Goal: Task Accomplishment & Management: Complete application form

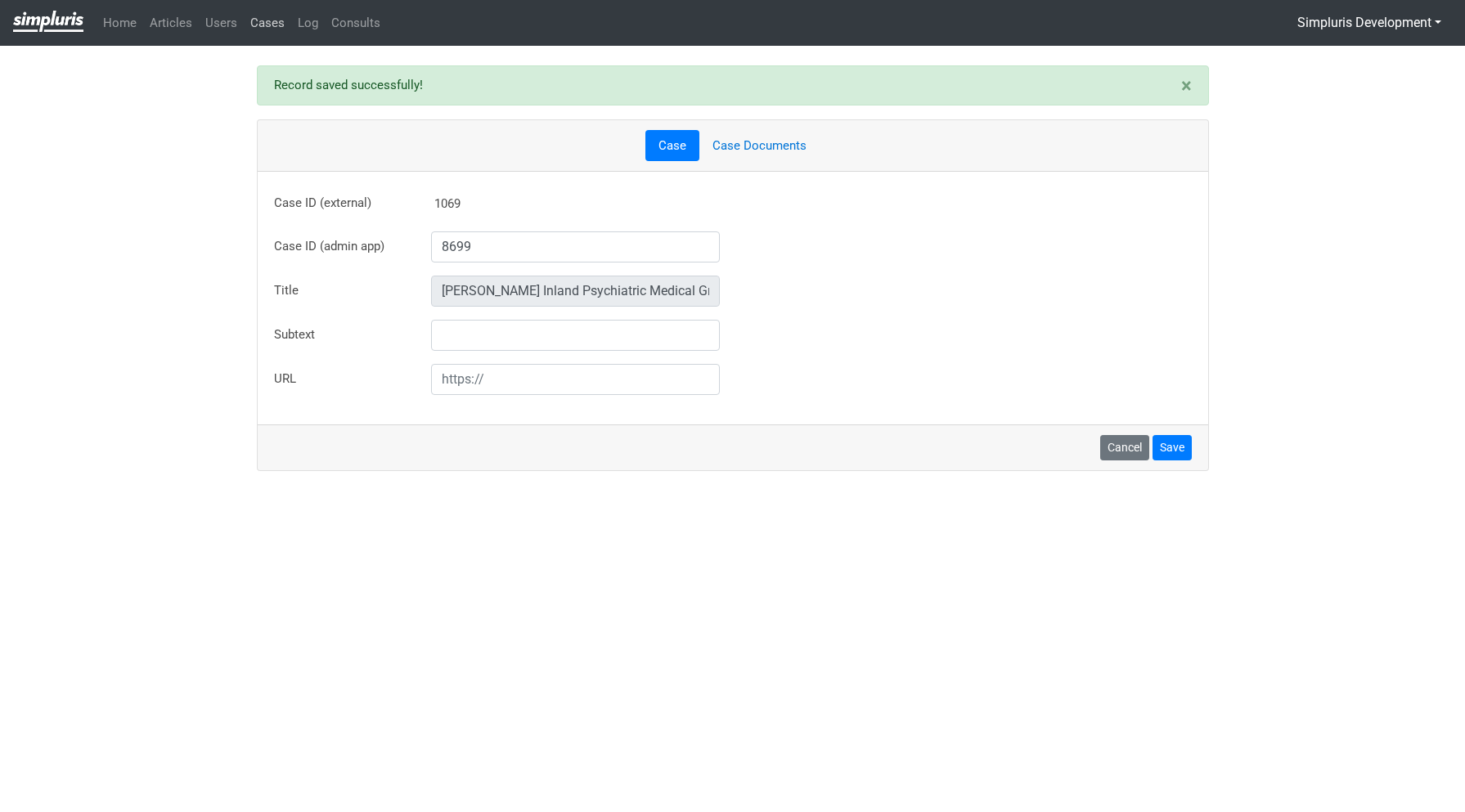
click at [267, 22] on link "Cases" at bounding box center [268, 23] width 47 height 32
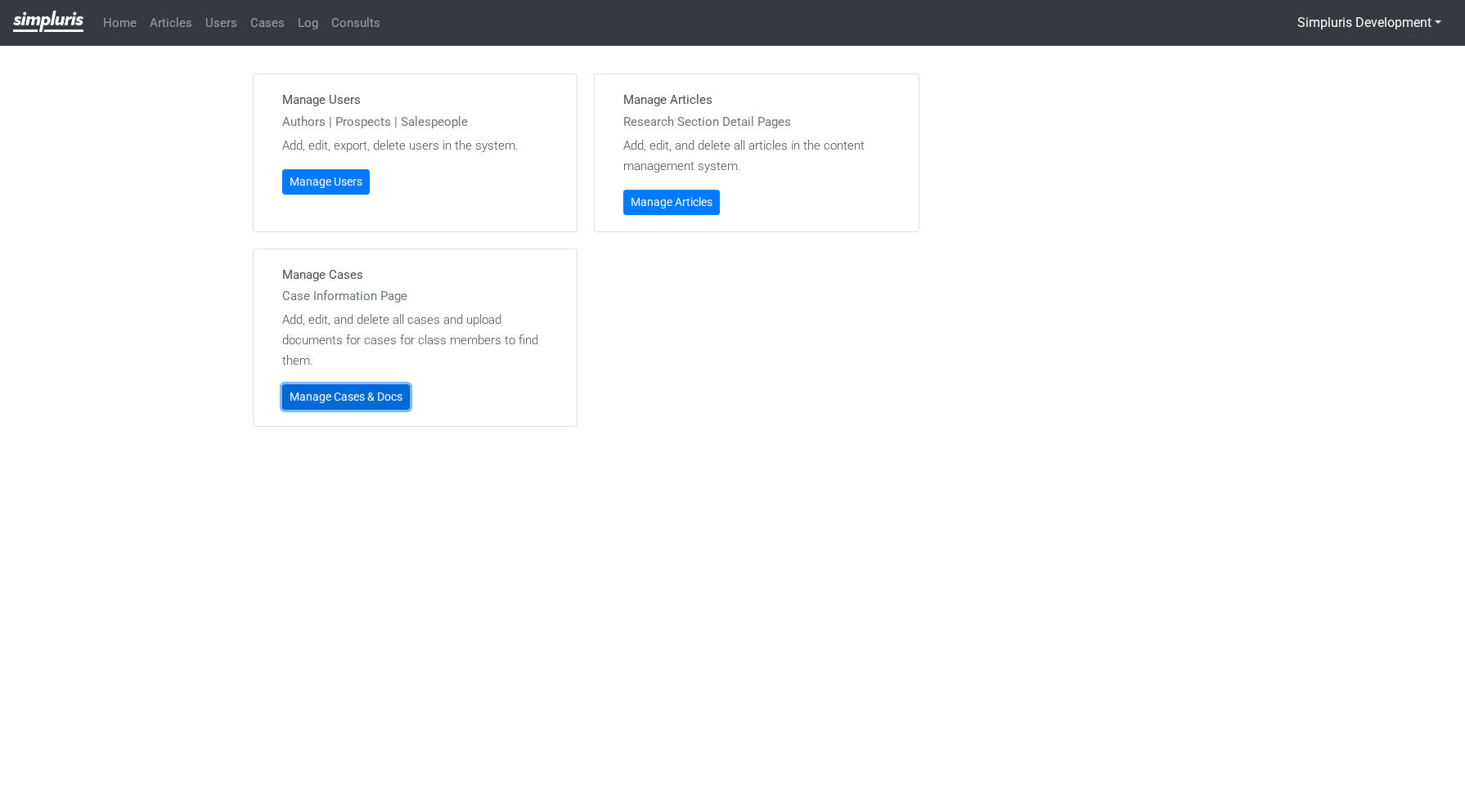
click at [386, 400] on link "Manage Cases & Docs" at bounding box center [346, 397] width 127 height 25
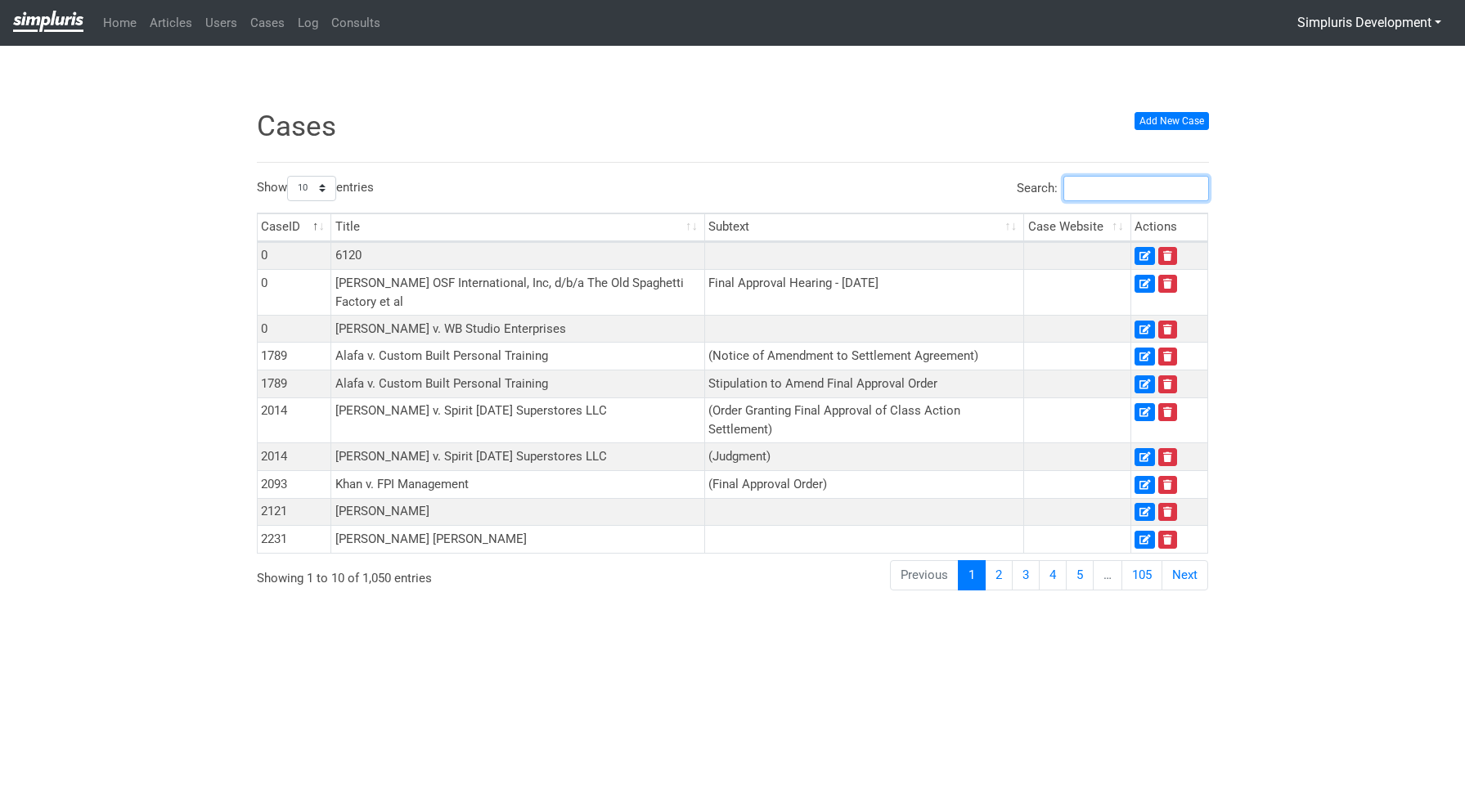
click at [1185, 190] on input "Search:" at bounding box center [1136, 188] width 146 height 25
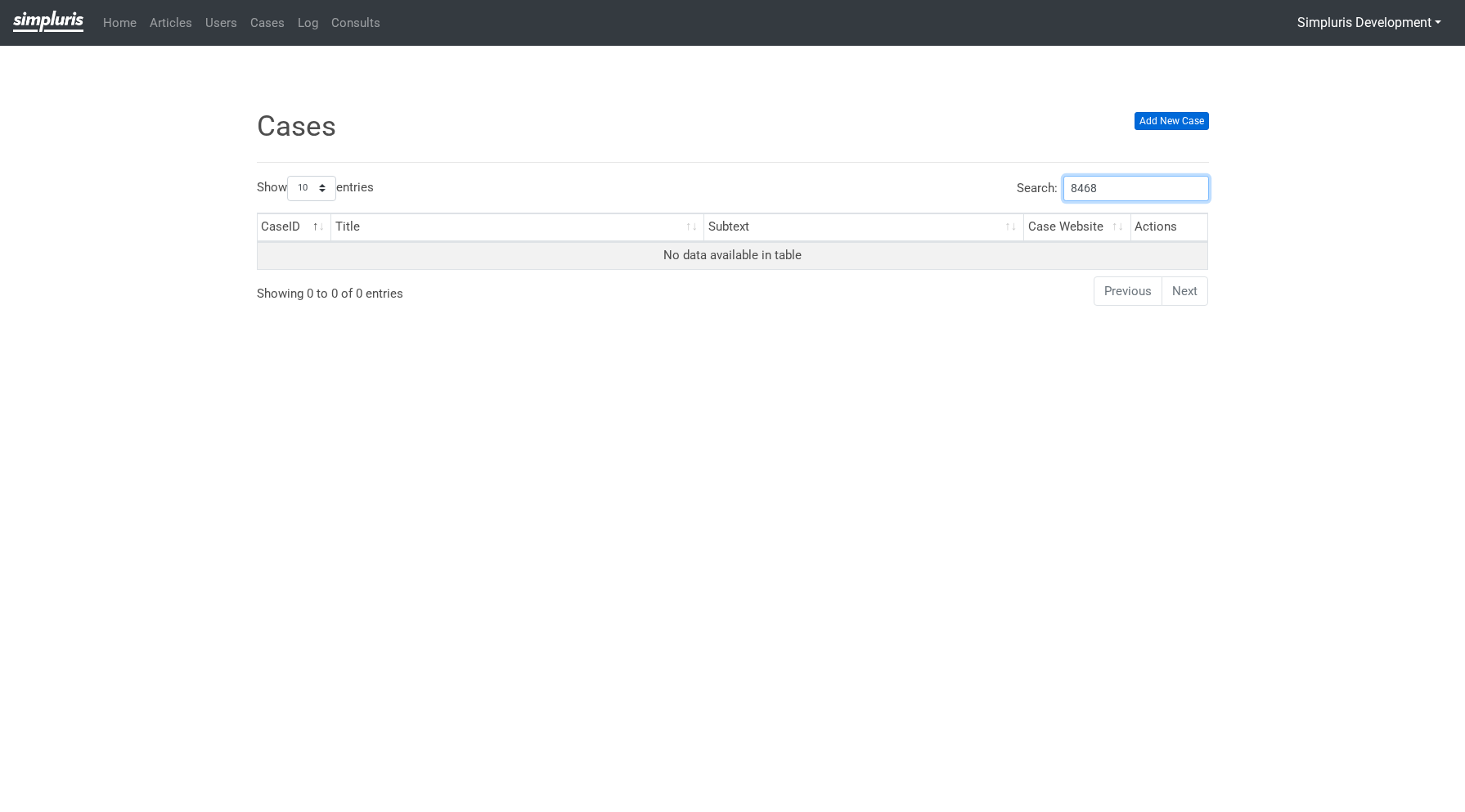
type input "8468"
click at [1187, 125] on link "Add New Case" at bounding box center [1172, 121] width 75 height 18
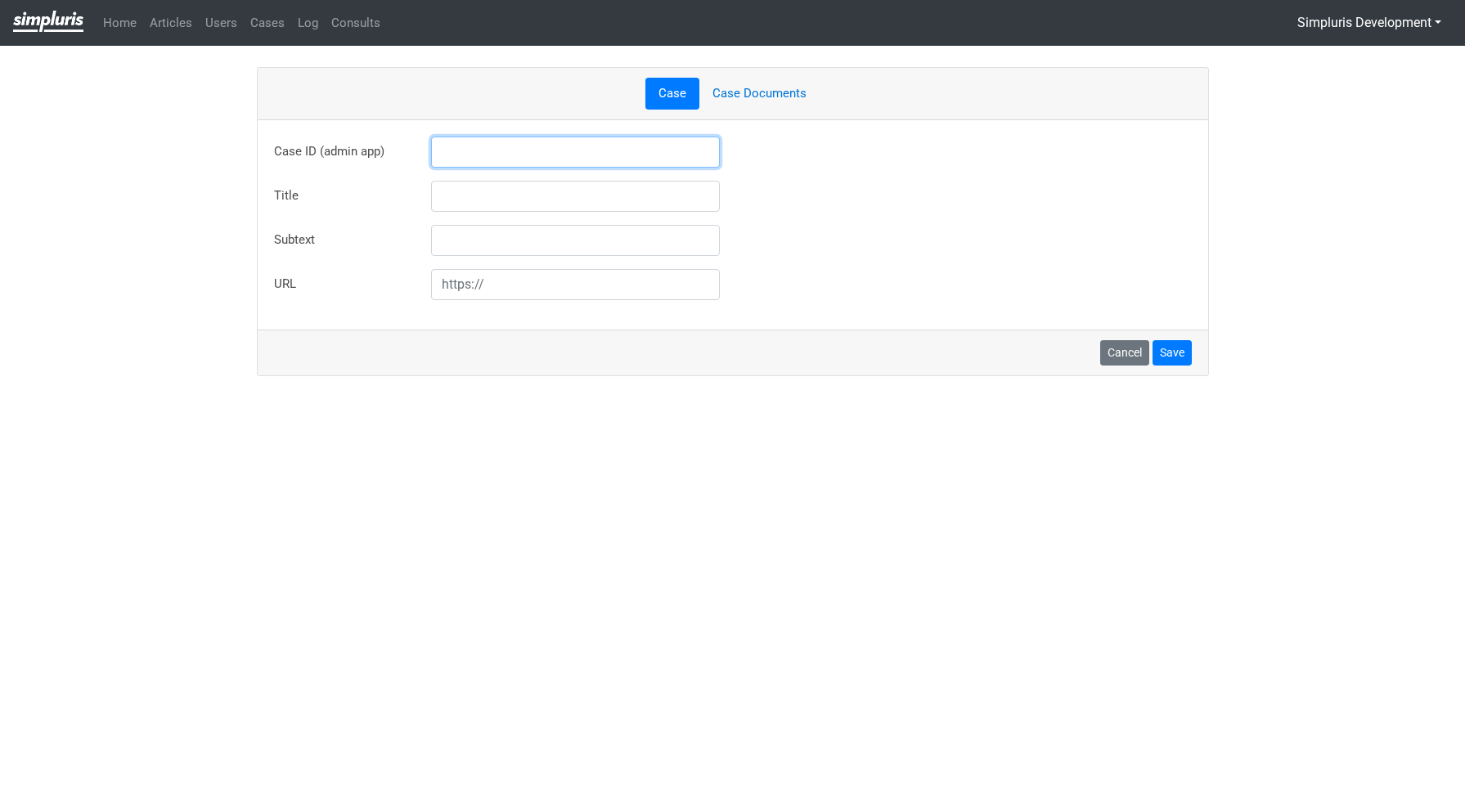
click at [483, 152] on input "text" at bounding box center [576, 152] width 290 height 31
type input "8468"
type input "Mushfiqur Chowdhury v CWT US LLC"
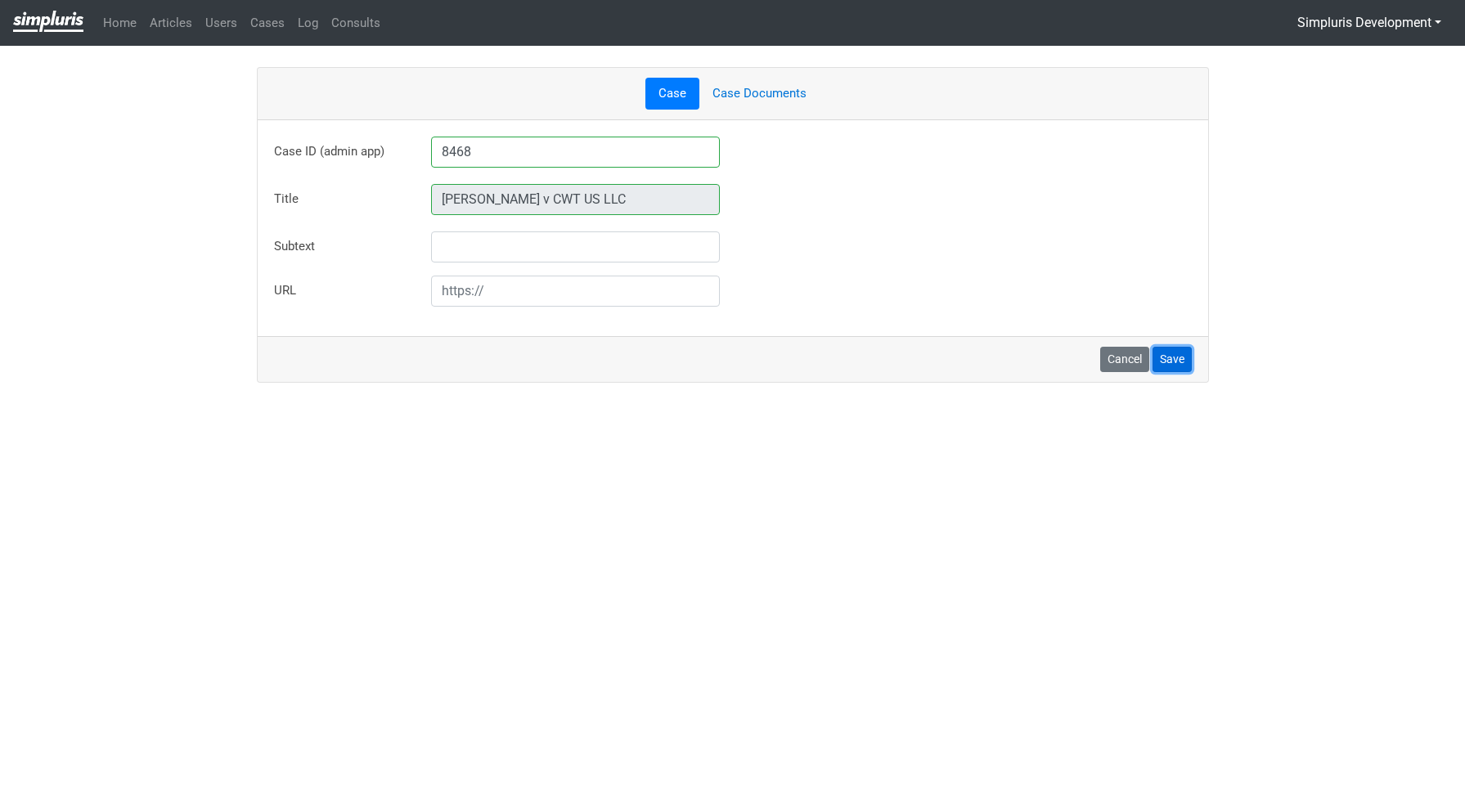
click at [1180, 359] on button "Save" at bounding box center [1172, 360] width 39 height 25
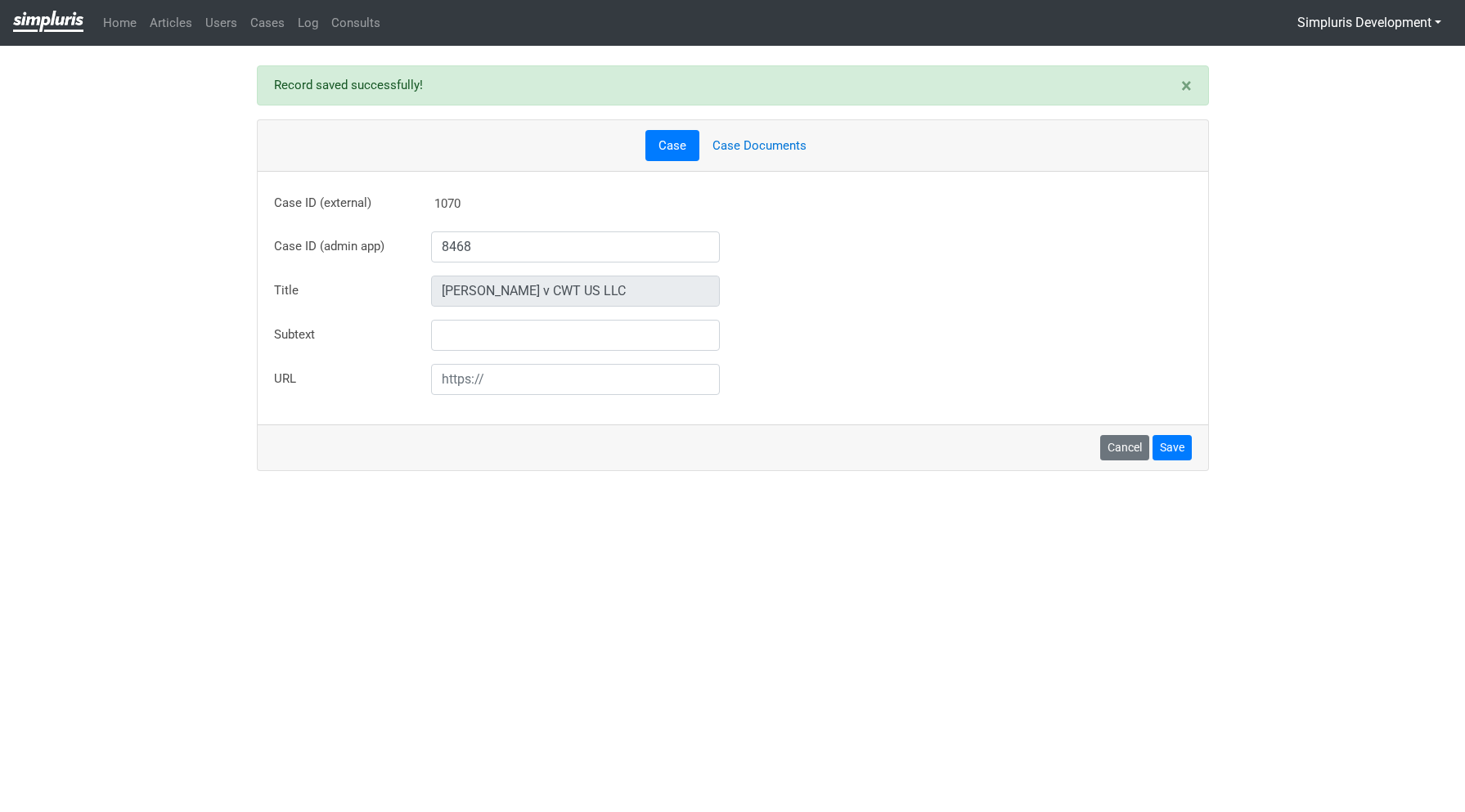
click at [792, 152] on link "Case Documents" at bounding box center [759, 146] width 120 height 32
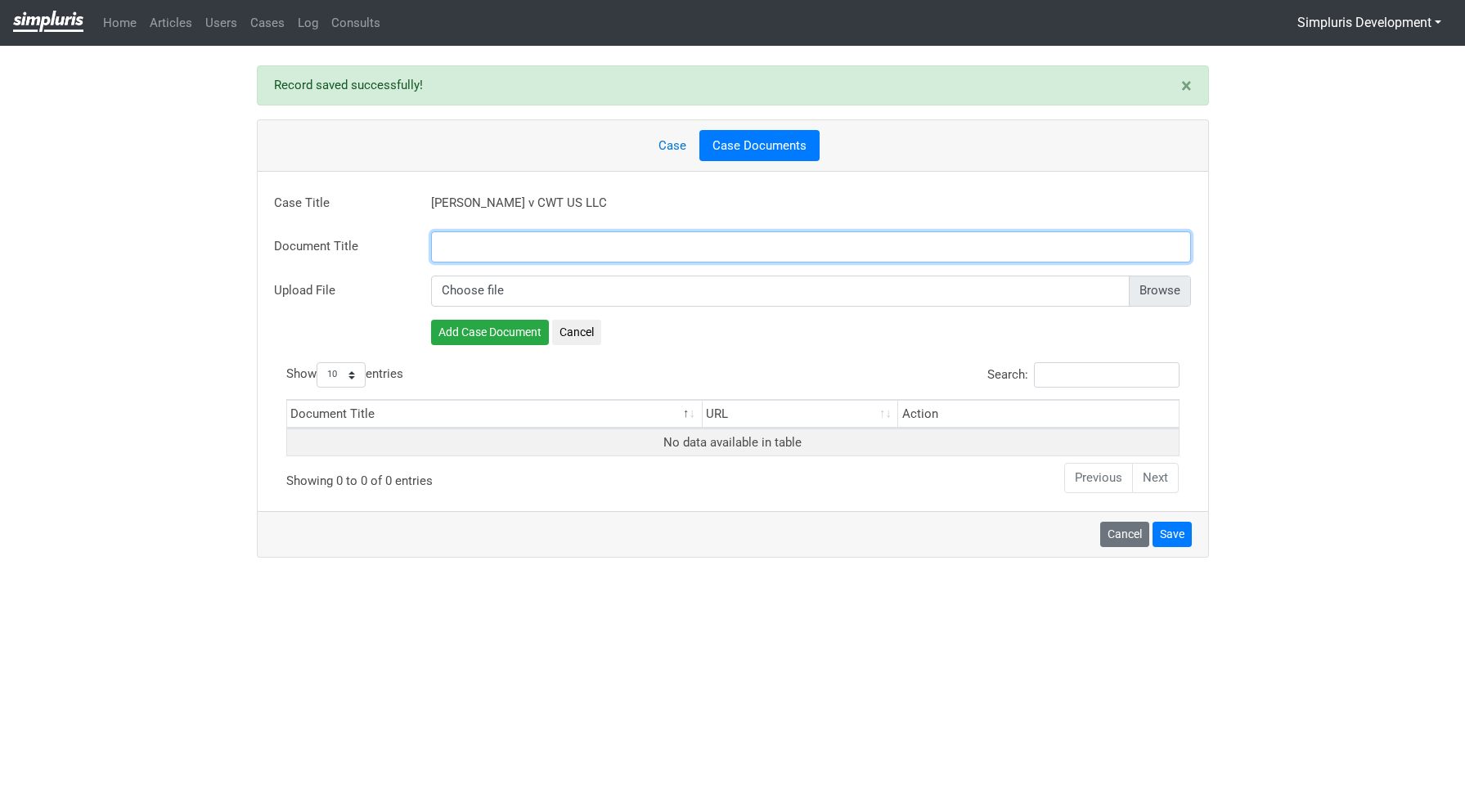
click at [498, 239] on input "text" at bounding box center [812, 247] width 761 height 31
paste input "Final Approval Order"
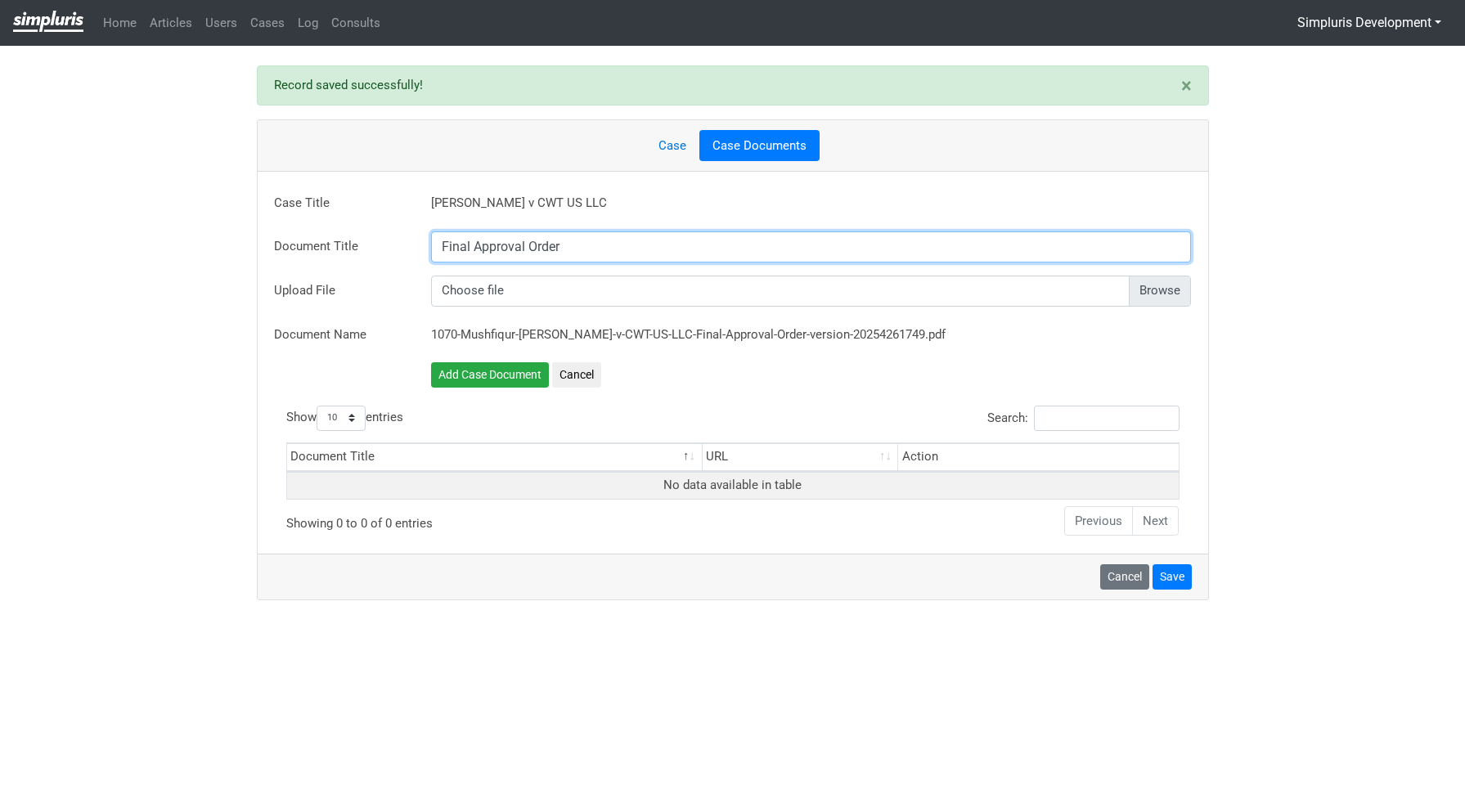
type input "Final Approval Order"
click at [1146, 286] on input "file" at bounding box center [812, 294] width 761 height 31
type input "C:\fakepath\Chowdhury - Judgment and Order Granting Final Approval.pdf"
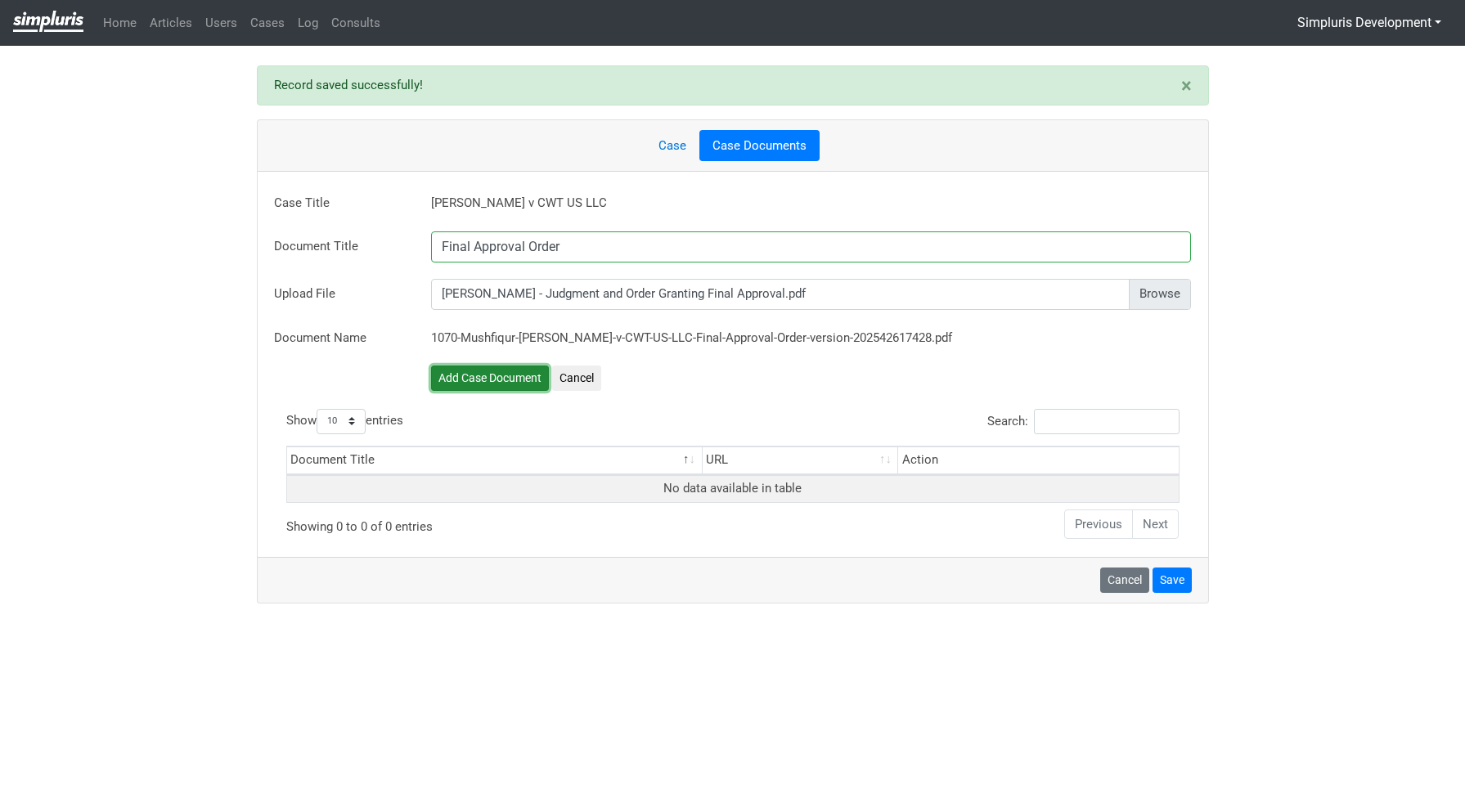
click at [500, 381] on button "Add Case Document" at bounding box center [490, 379] width 117 height 25
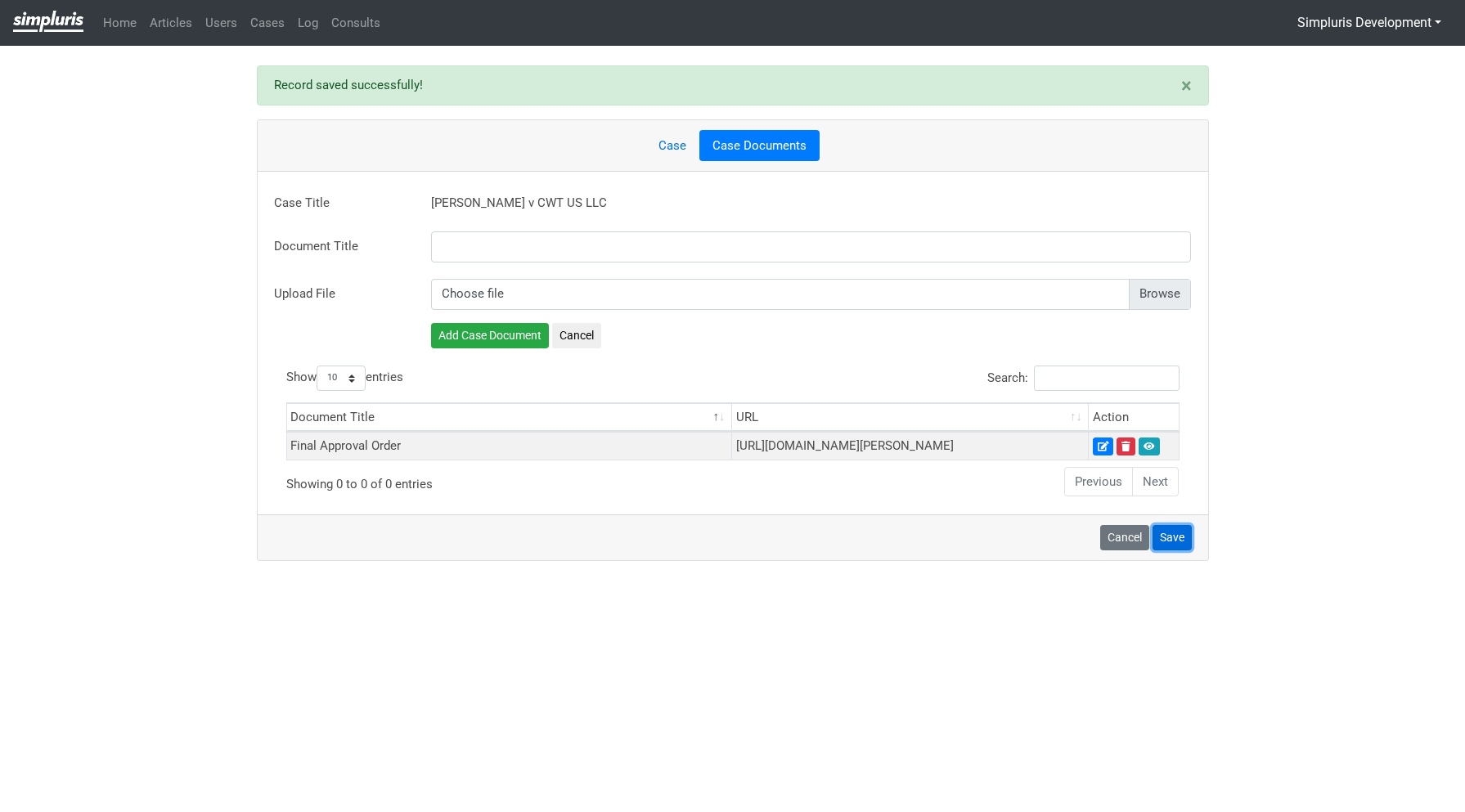
click at [1176, 551] on button "Save" at bounding box center [1172, 538] width 39 height 25
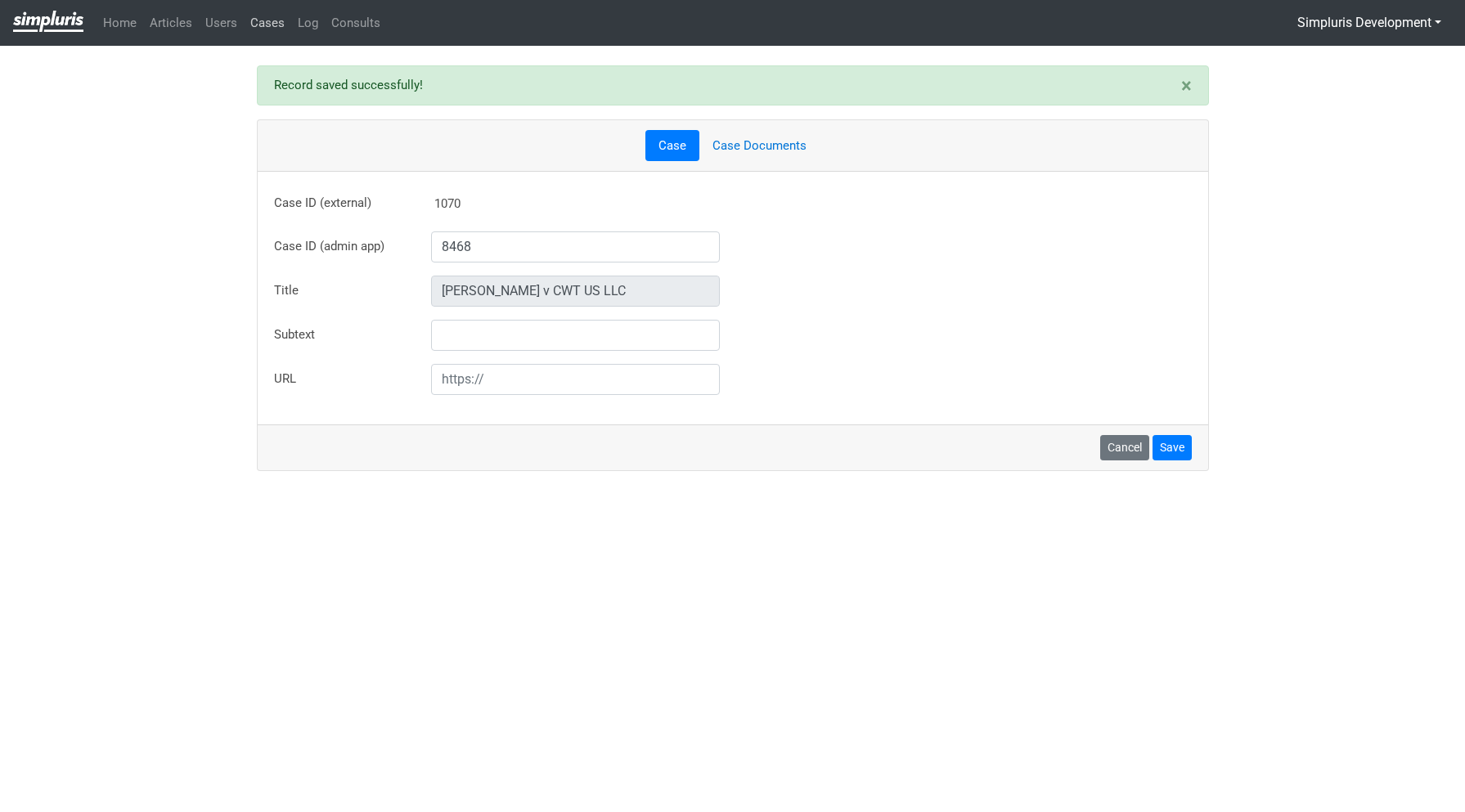
click at [267, 26] on link "Cases" at bounding box center [268, 23] width 47 height 32
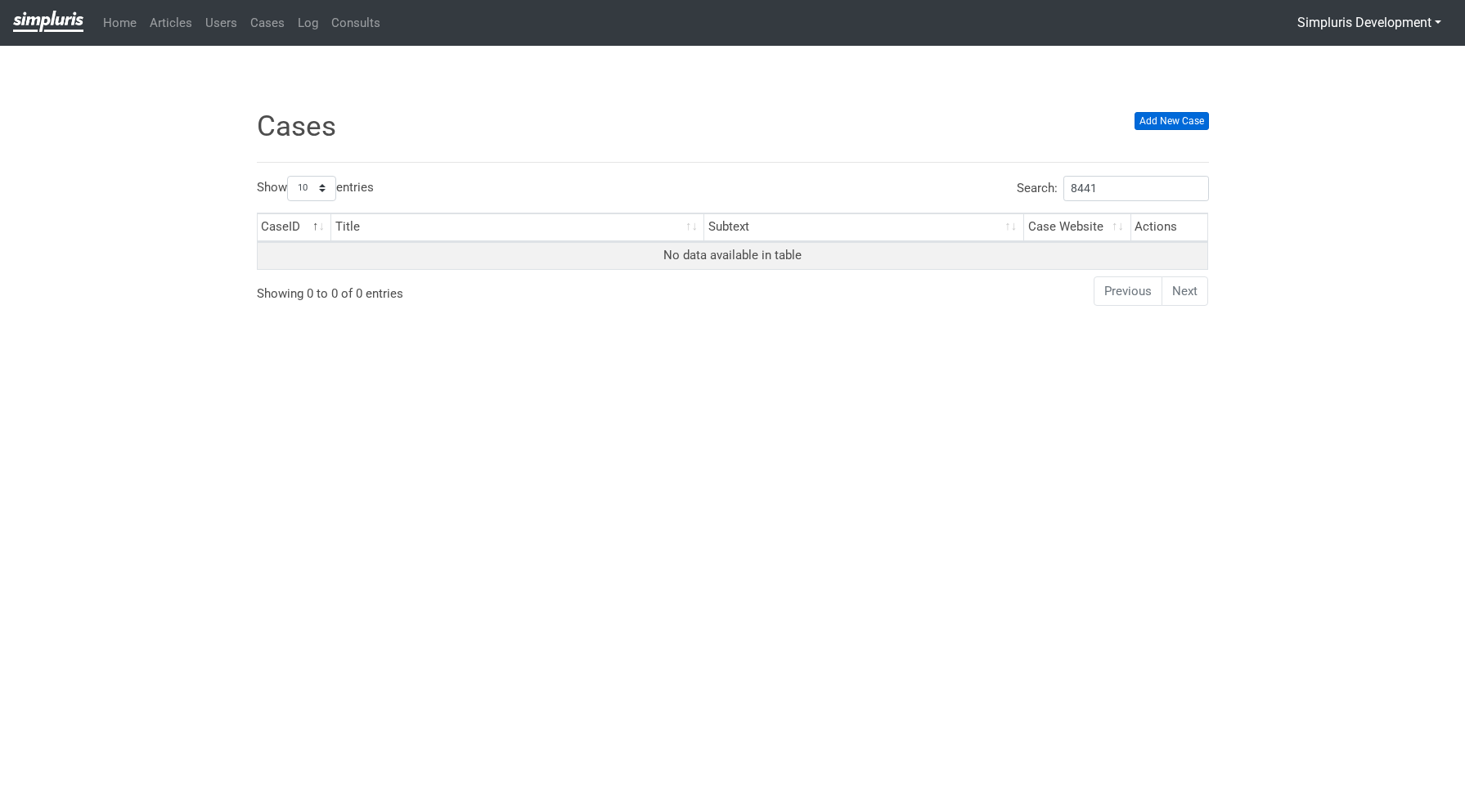
type input "8441"
click at [1191, 120] on link "Add New Case" at bounding box center [1172, 121] width 75 height 18
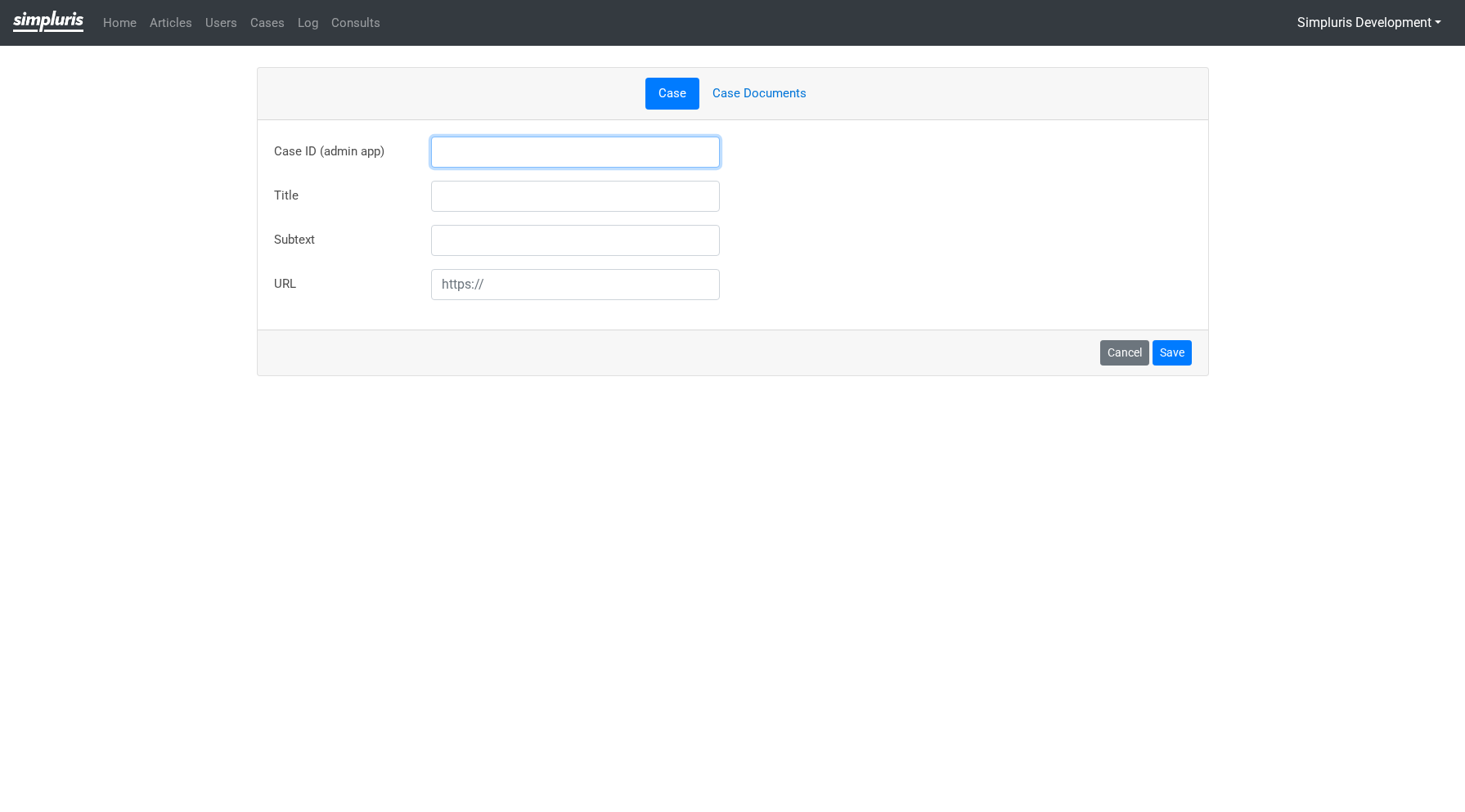
click at [576, 156] on input "text" at bounding box center [576, 152] width 290 height 31
type input "8441"
type input "Maul v The Illumination Foundation"
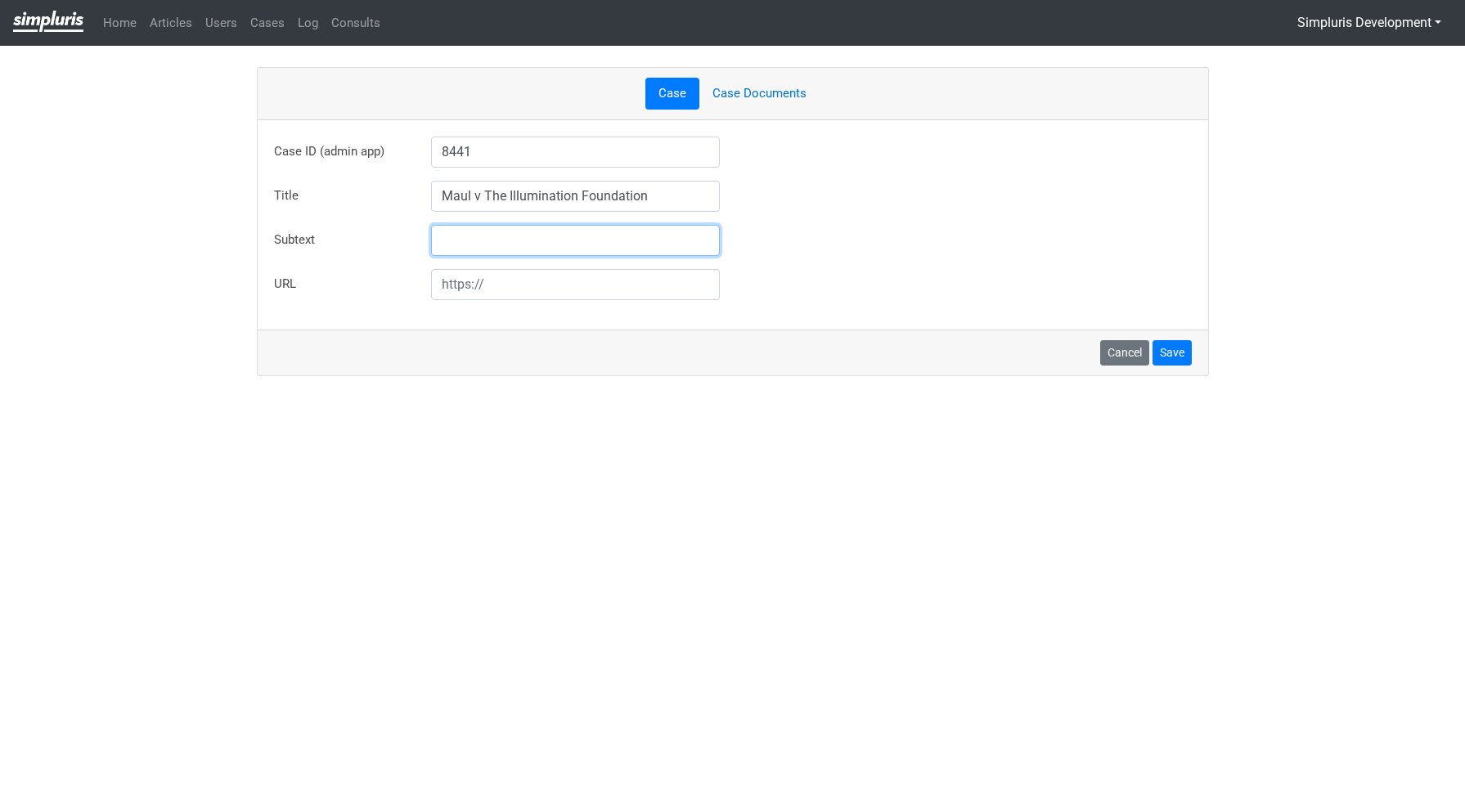
click at [778, 208] on div "Title Maul v The Illumination Foundation" at bounding box center [733, 197] width 942 height 31
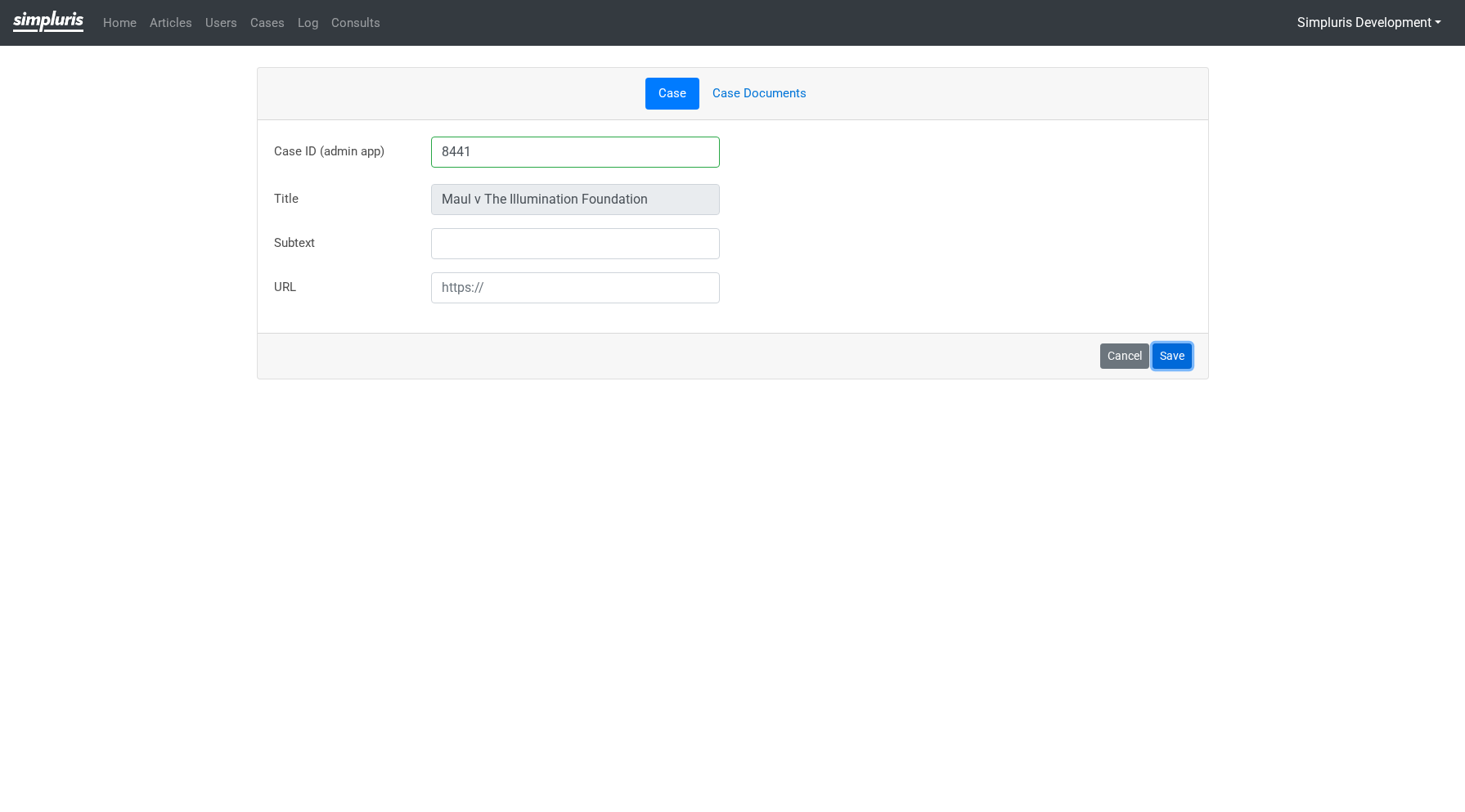
click at [1176, 361] on button "Save" at bounding box center [1172, 356] width 39 height 25
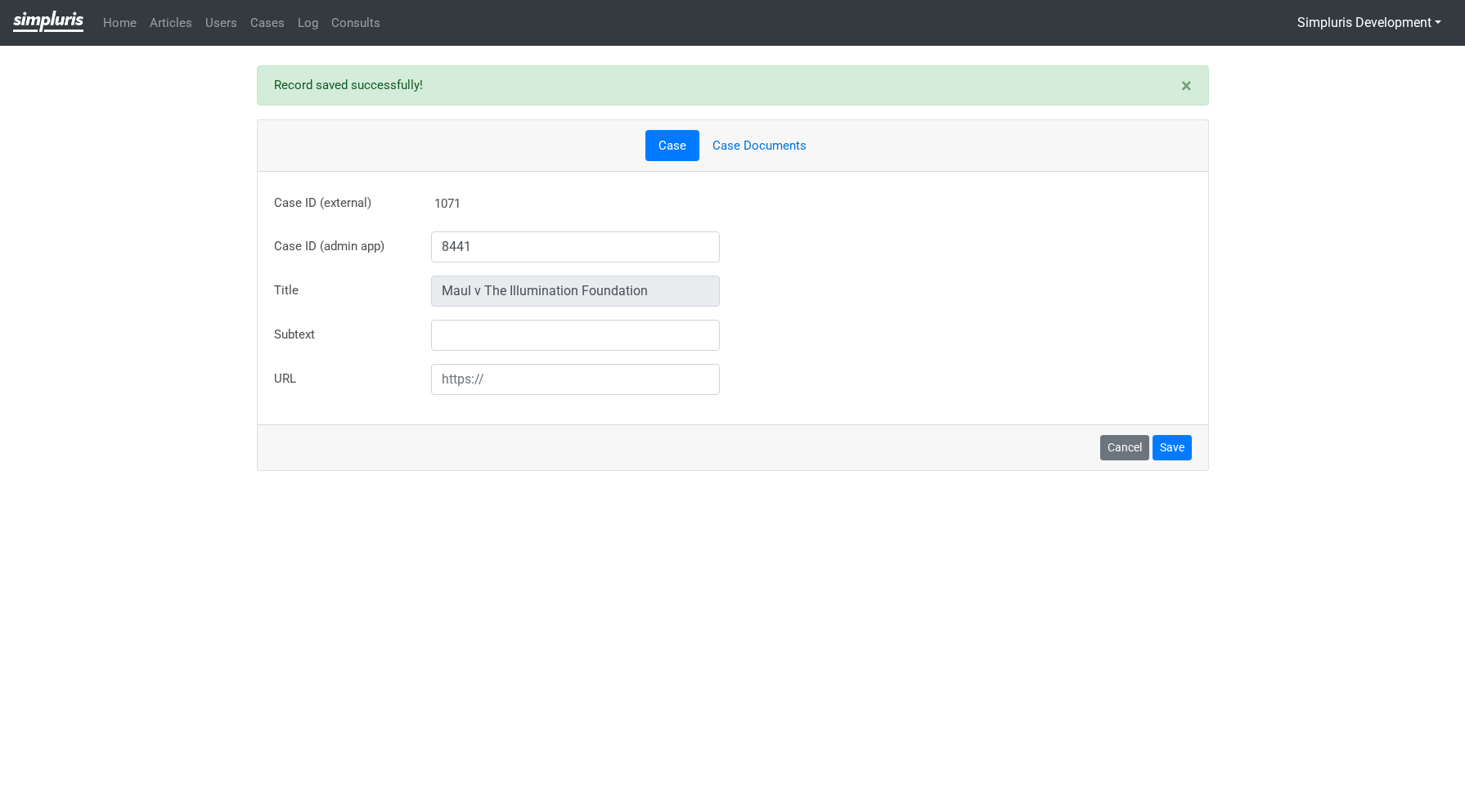
click at [766, 143] on link "Case Documents" at bounding box center [759, 146] width 120 height 32
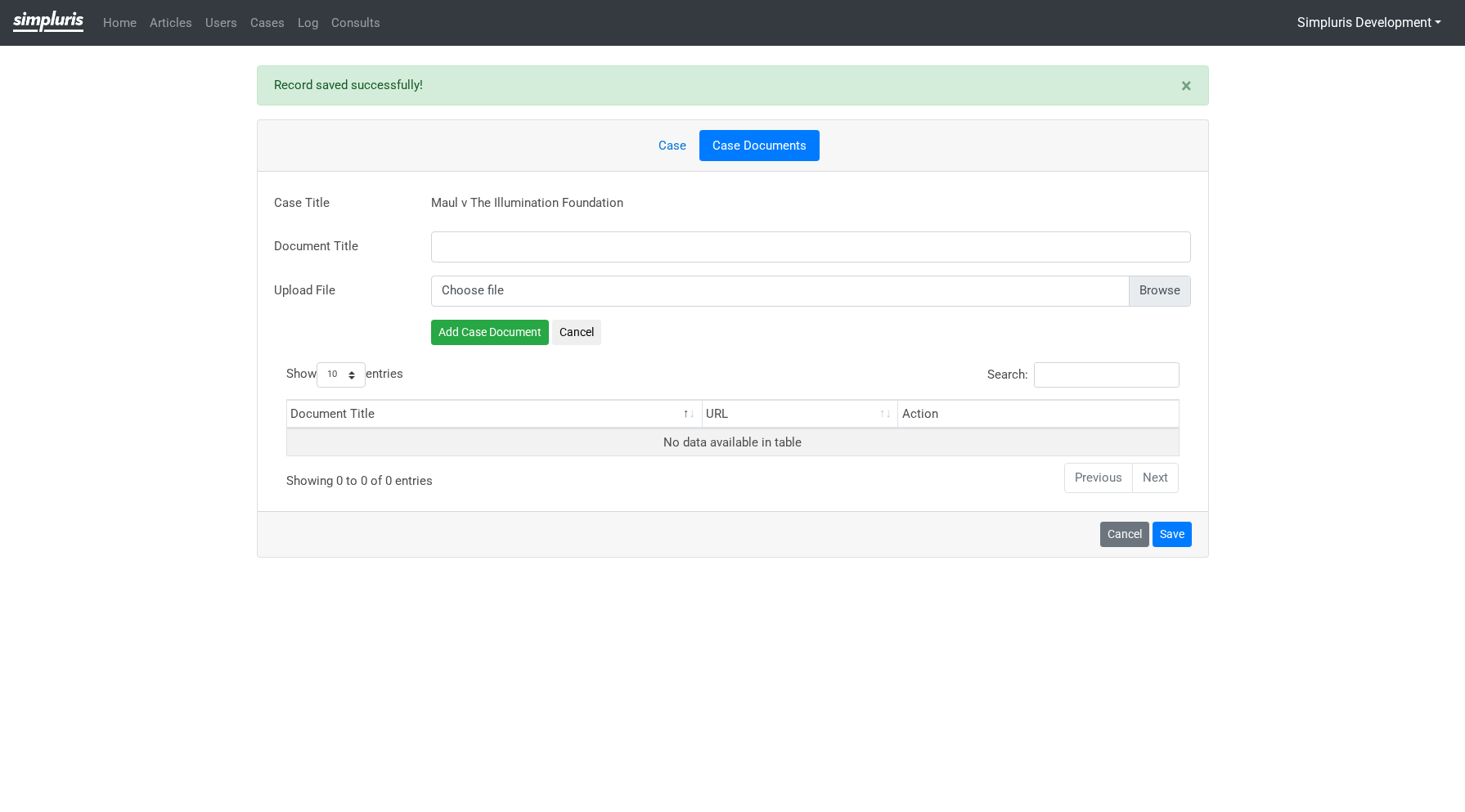
click at [892, 282] on input "file" at bounding box center [812, 291] width 761 height 31
type input "C:\fakepath\Maul v. Illumination Foundation - ORDER GRANTING FINAL APPROVAL OF …"
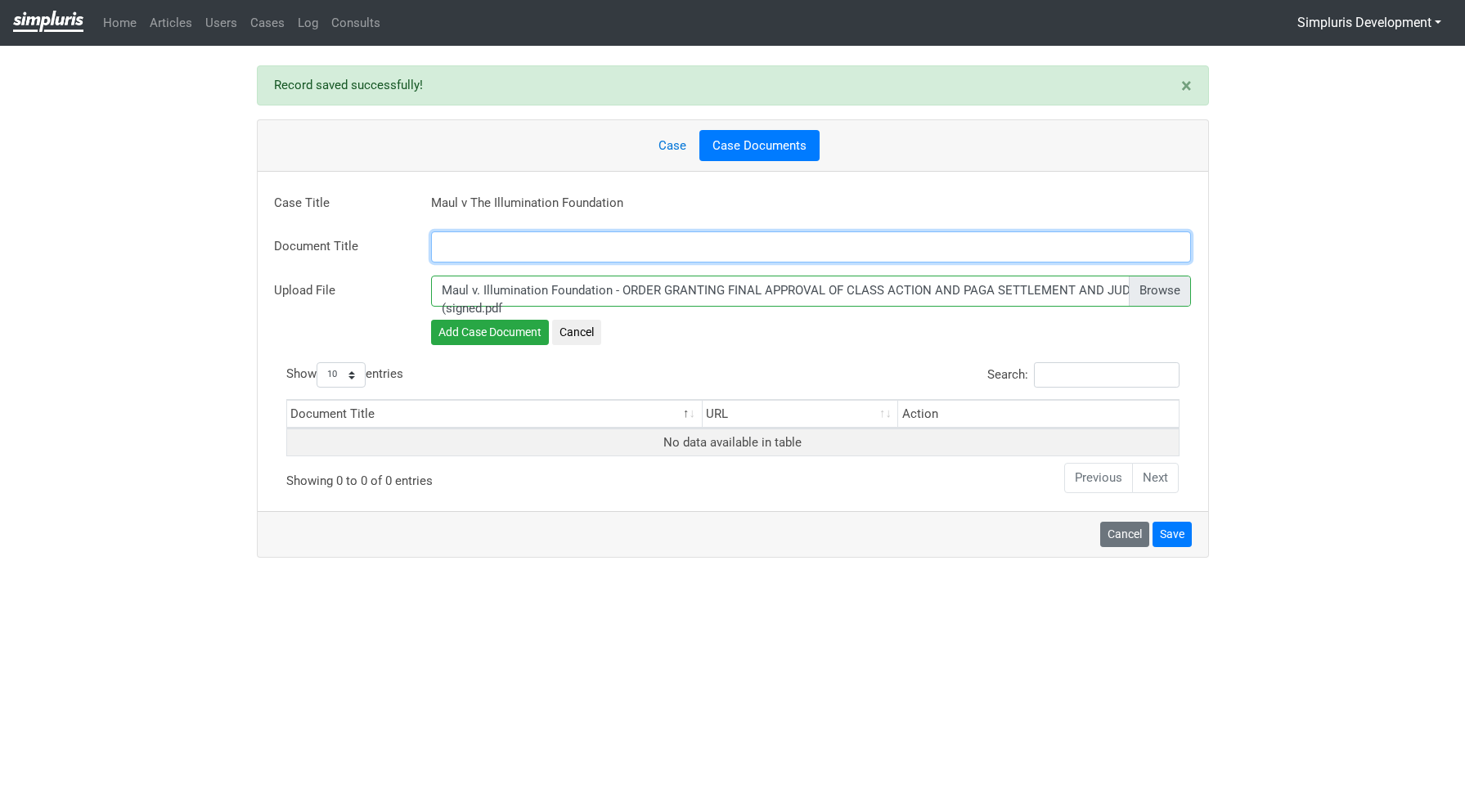
click at [520, 243] on input "text" at bounding box center [812, 247] width 761 height 31
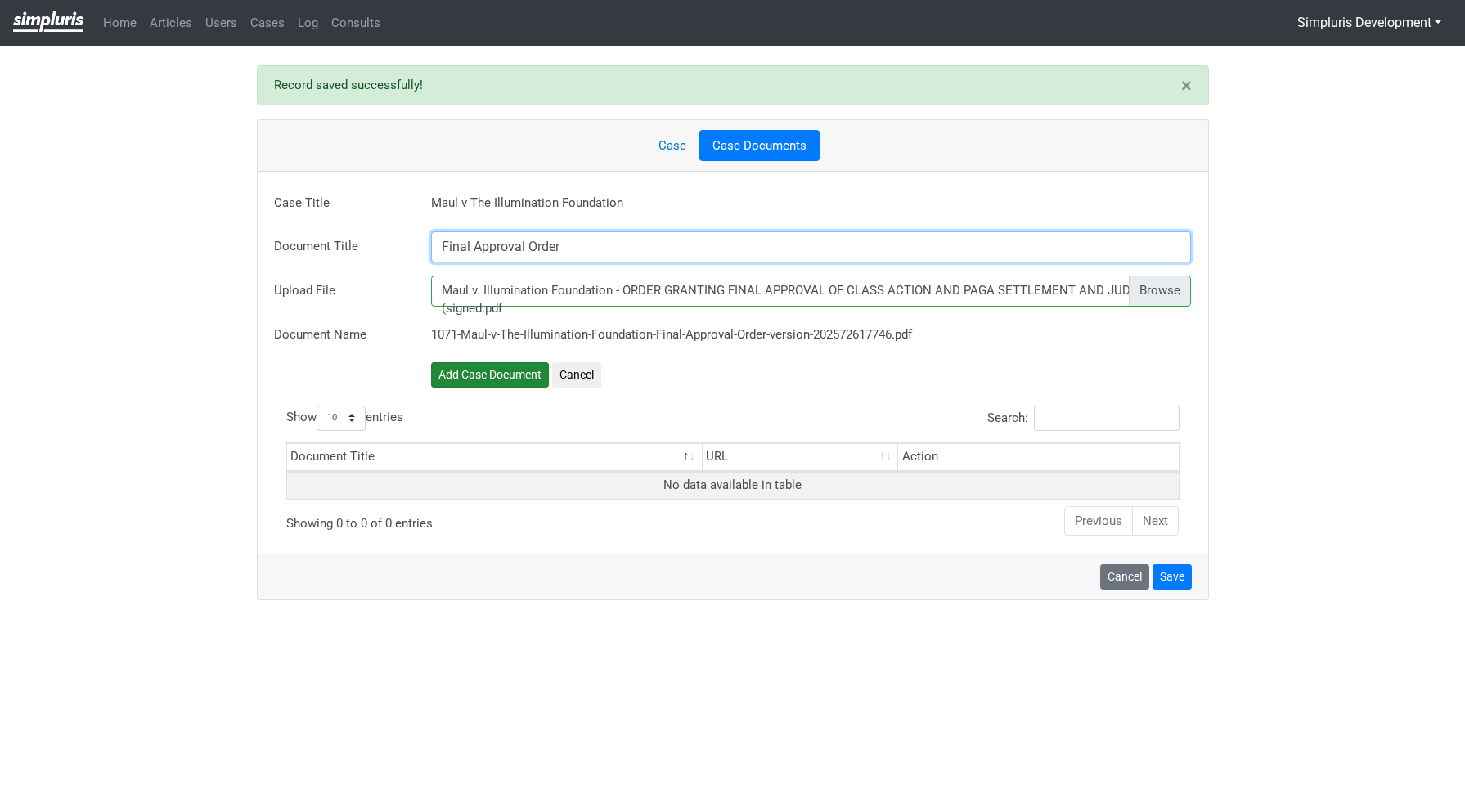
type input "Final Approval Order"
click at [526, 373] on button "Add Case Document" at bounding box center [490, 379] width 117 height 25
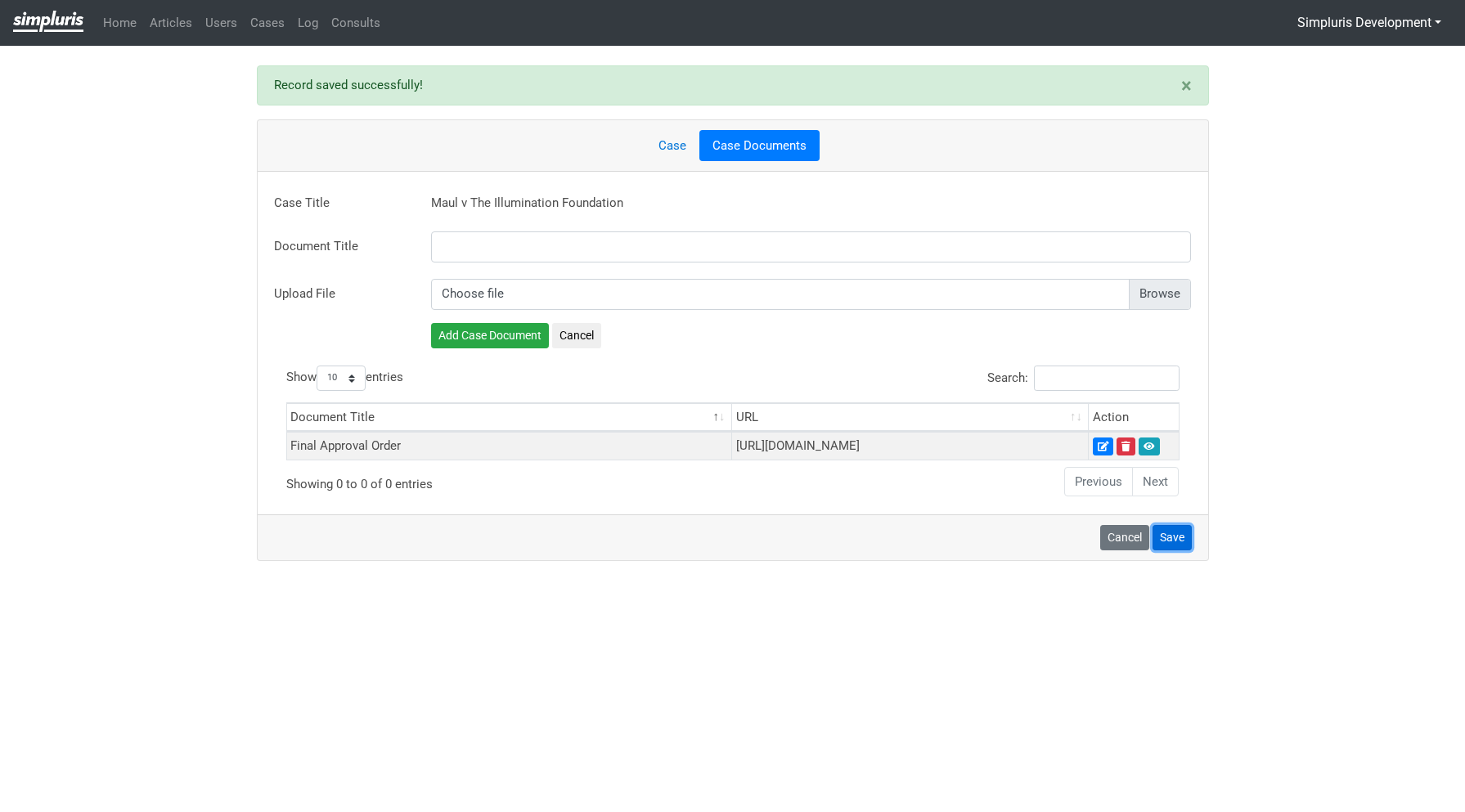
click at [1170, 551] on button "Save" at bounding box center [1172, 538] width 39 height 25
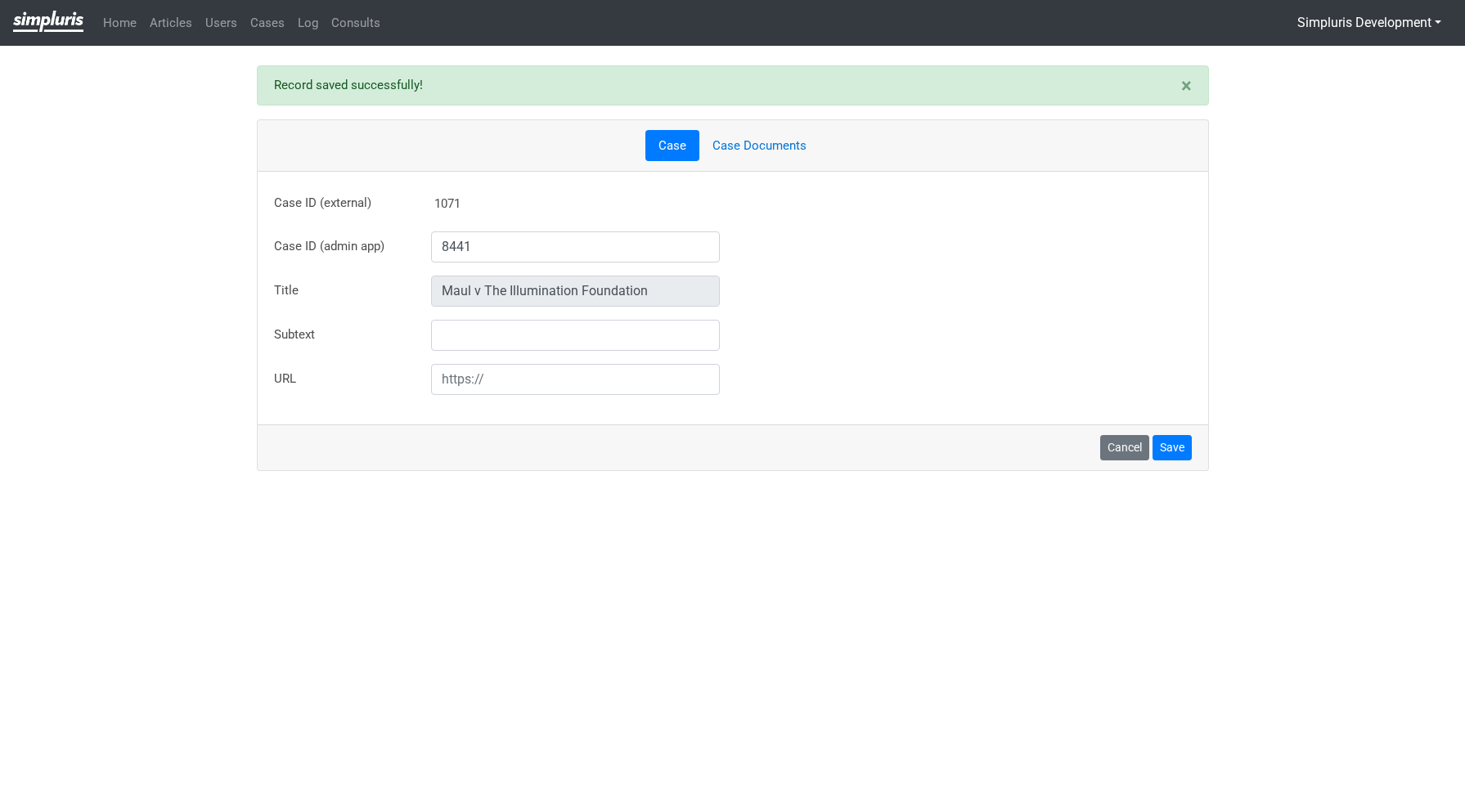
click at [781, 131] on link "Case Documents" at bounding box center [759, 146] width 120 height 32
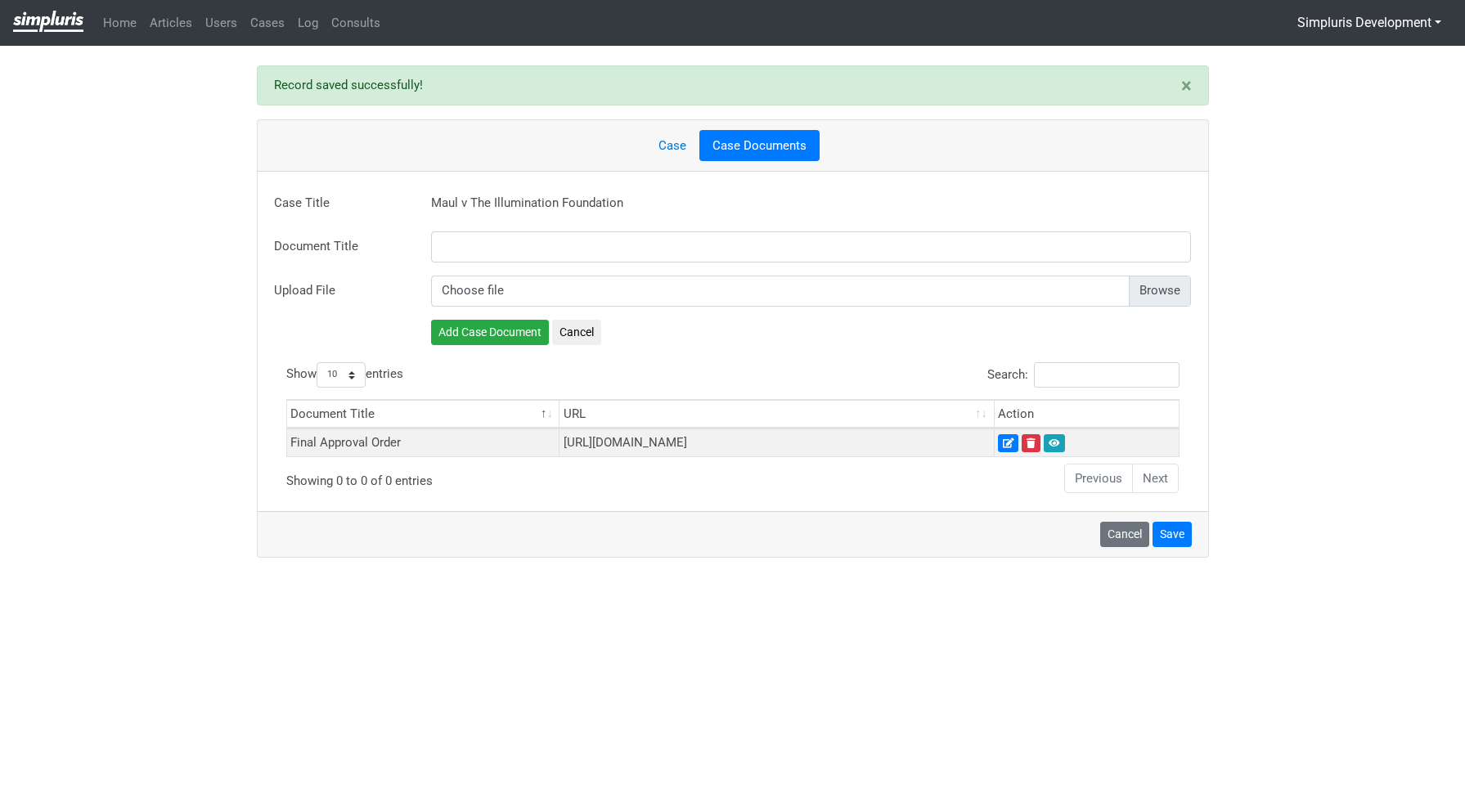
click at [666, 149] on link "Case" at bounding box center [672, 146] width 54 height 32
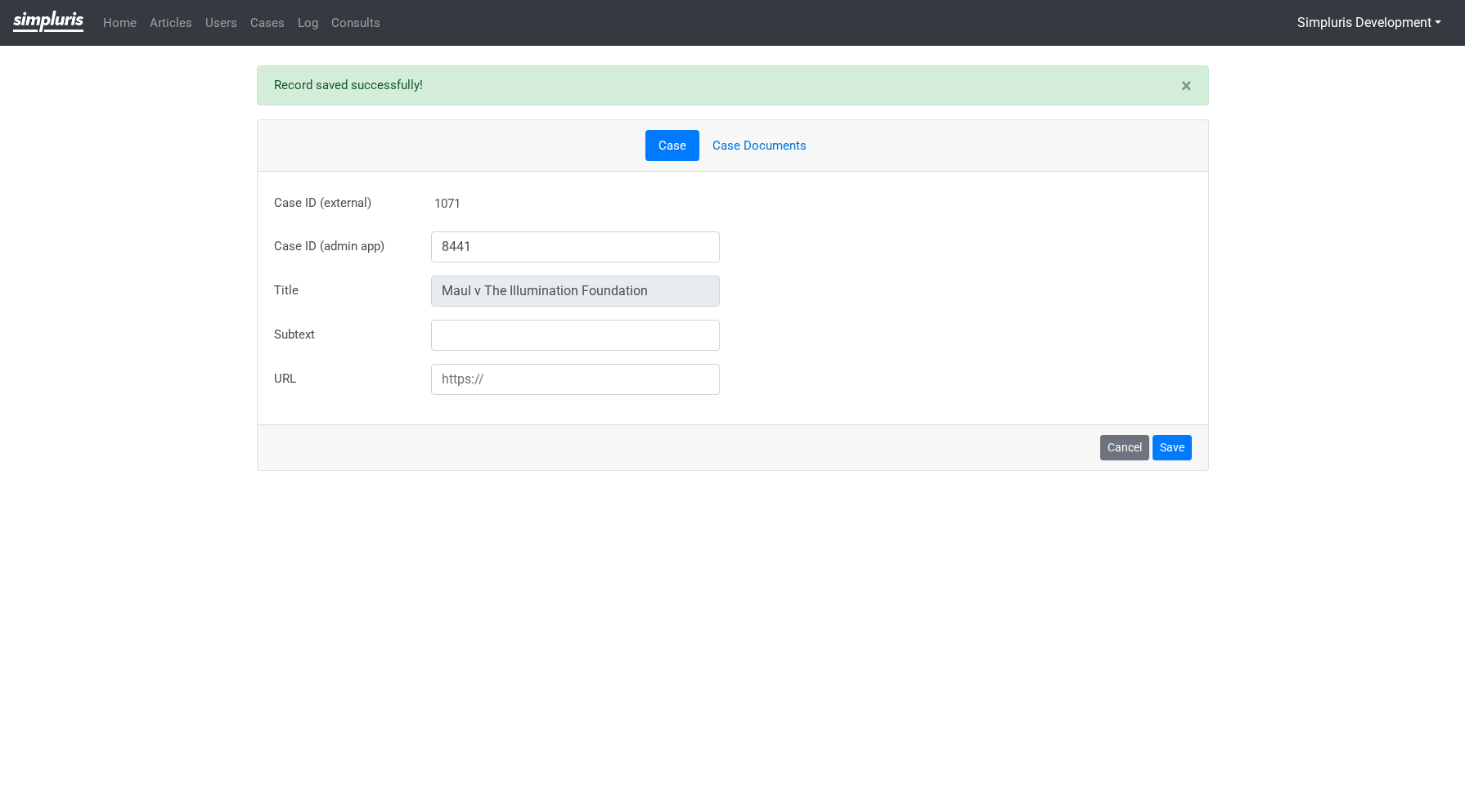
click at [778, 142] on link "Case Documents" at bounding box center [759, 146] width 120 height 32
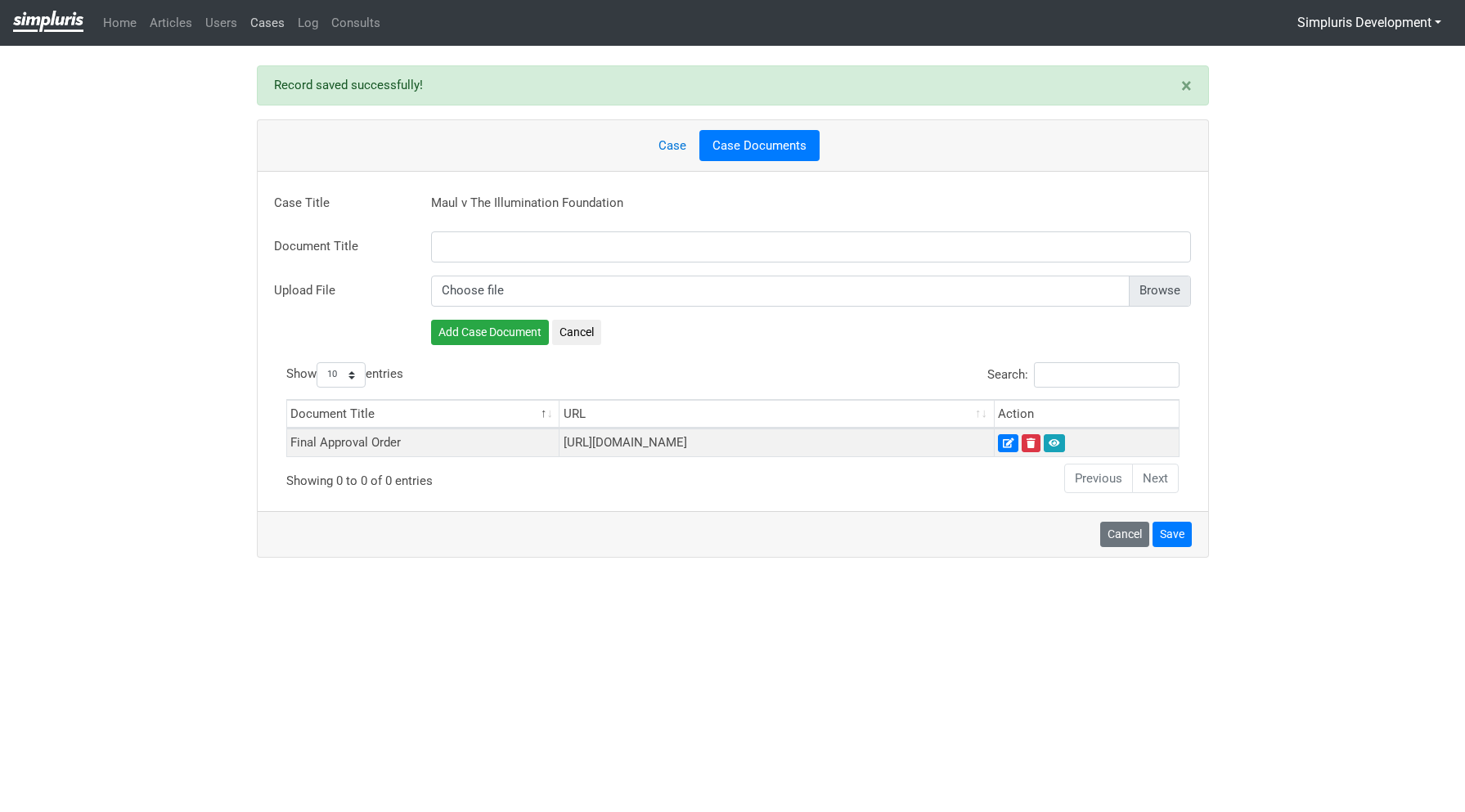
click at [256, 32] on link "Cases" at bounding box center [268, 23] width 47 height 32
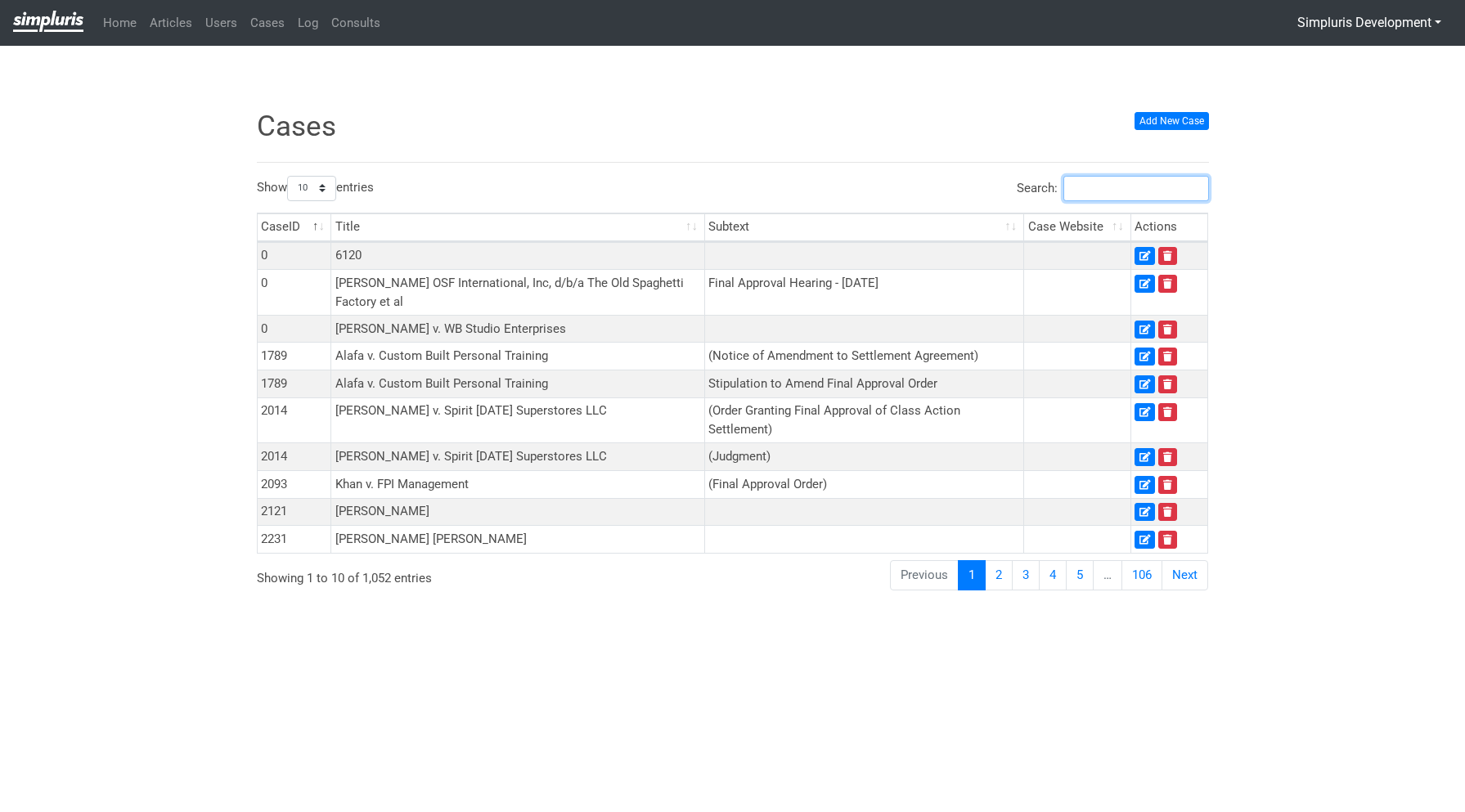
click at [1166, 191] on input "Search:" at bounding box center [1136, 188] width 146 height 25
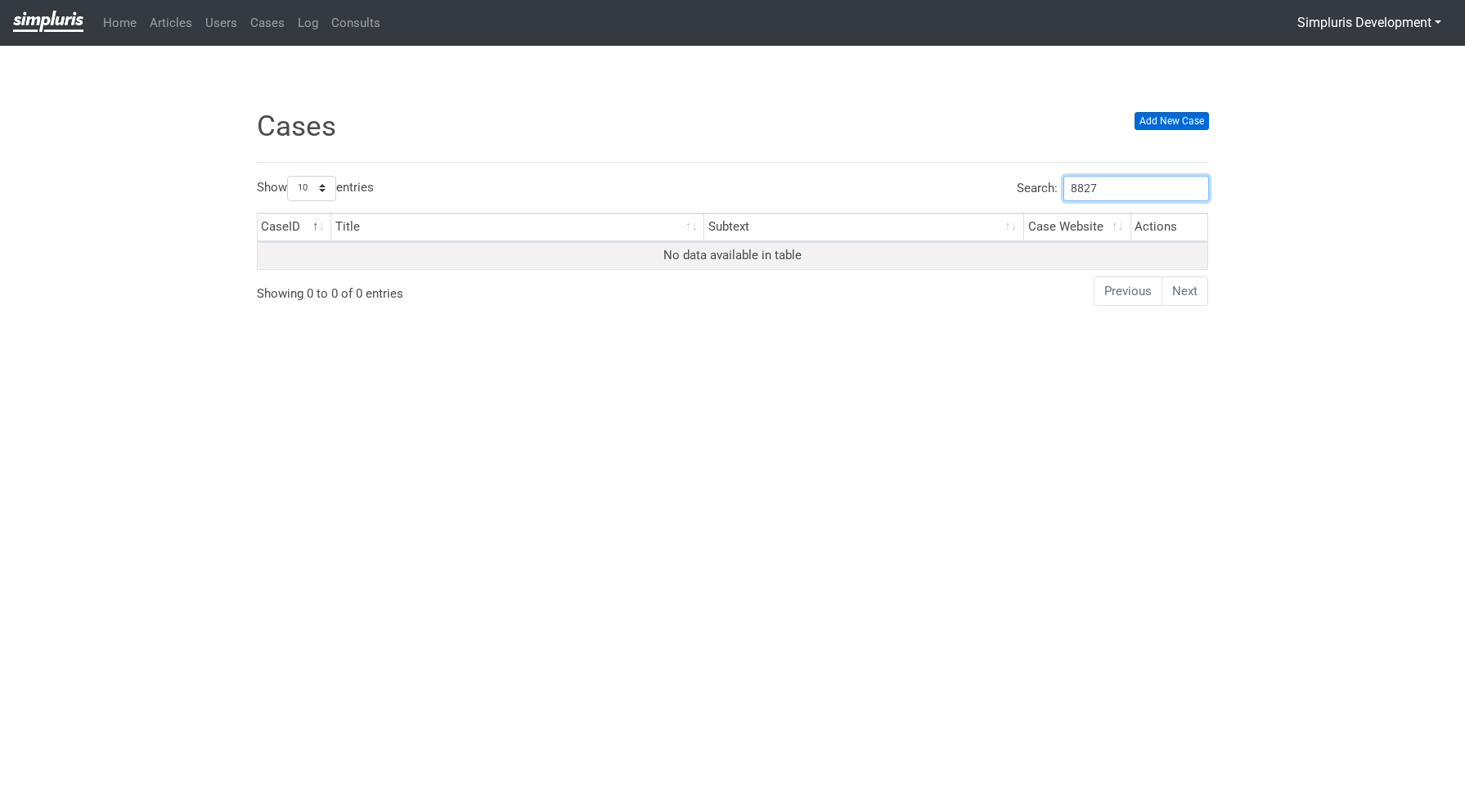
type input "8827"
click at [1184, 119] on link "Add New Case" at bounding box center [1172, 121] width 75 height 18
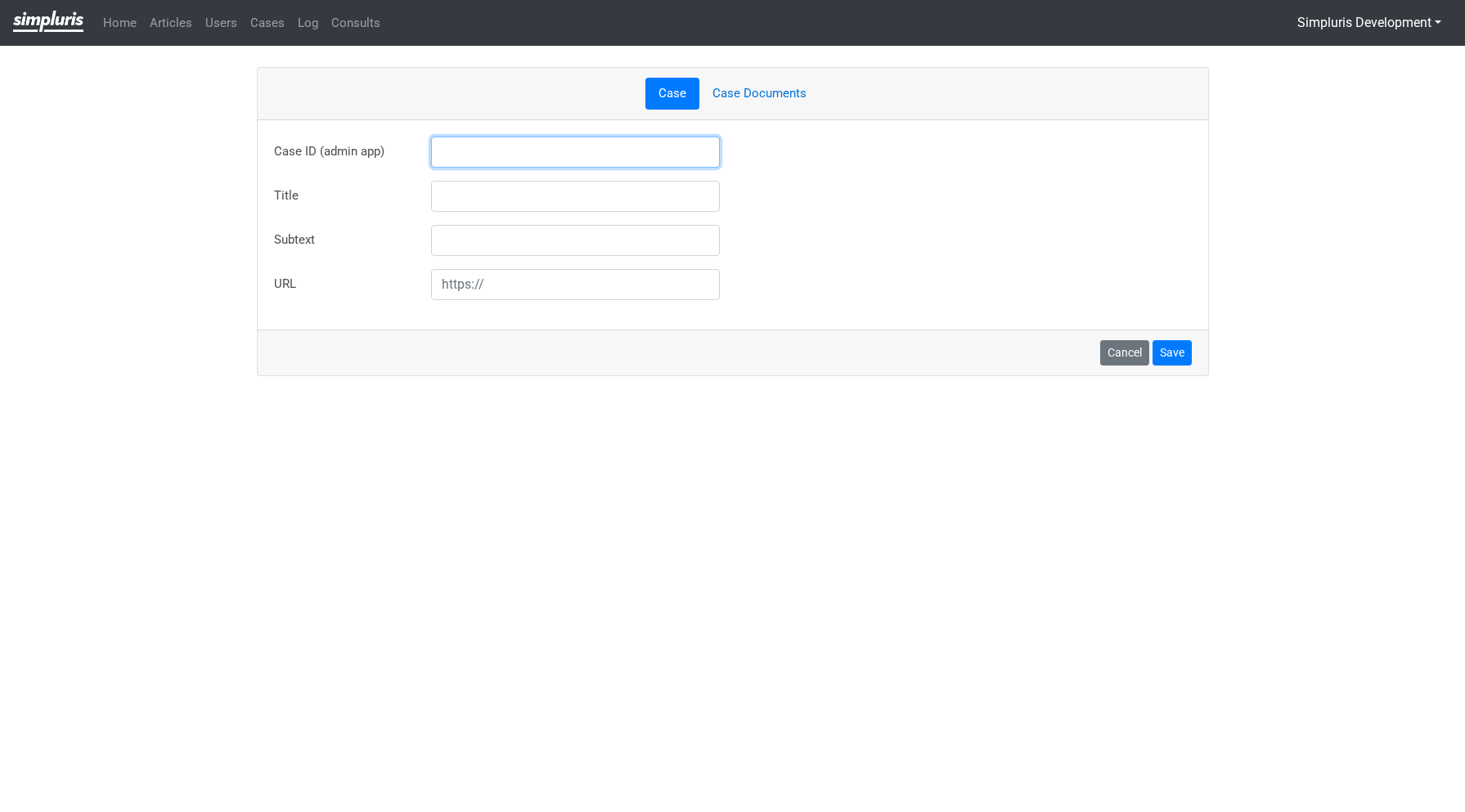
click at [503, 152] on input "text" at bounding box center [576, 152] width 290 height 31
type input "8827"
click at [508, 198] on input "text" at bounding box center [576, 197] width 290 height 31
type input "Normandy Vamos. et al. v. American Idol Productions. Inc., et al."
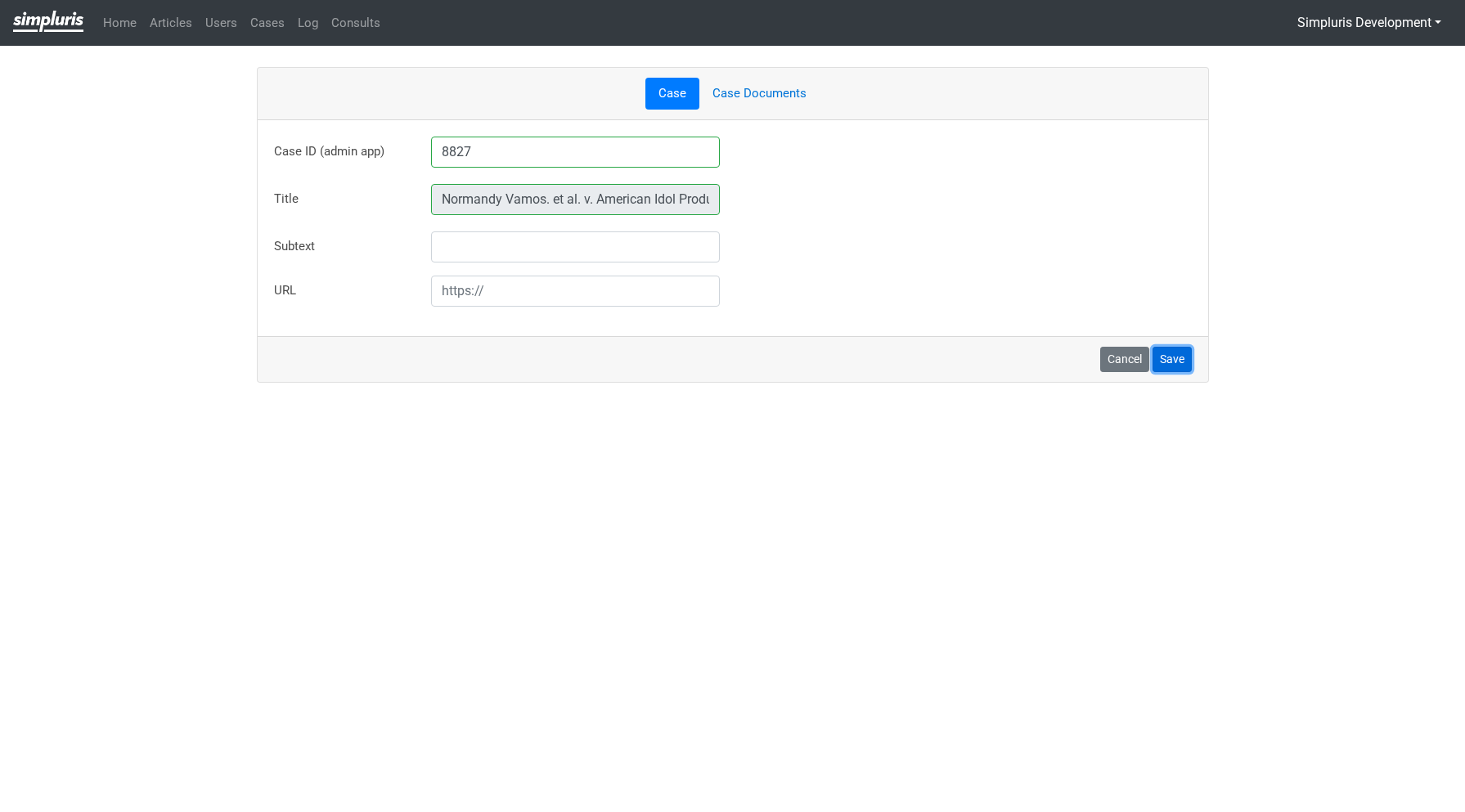
click at [1173, 359] on button "Save" at bounding box center [1172, 360] width 39 height 25
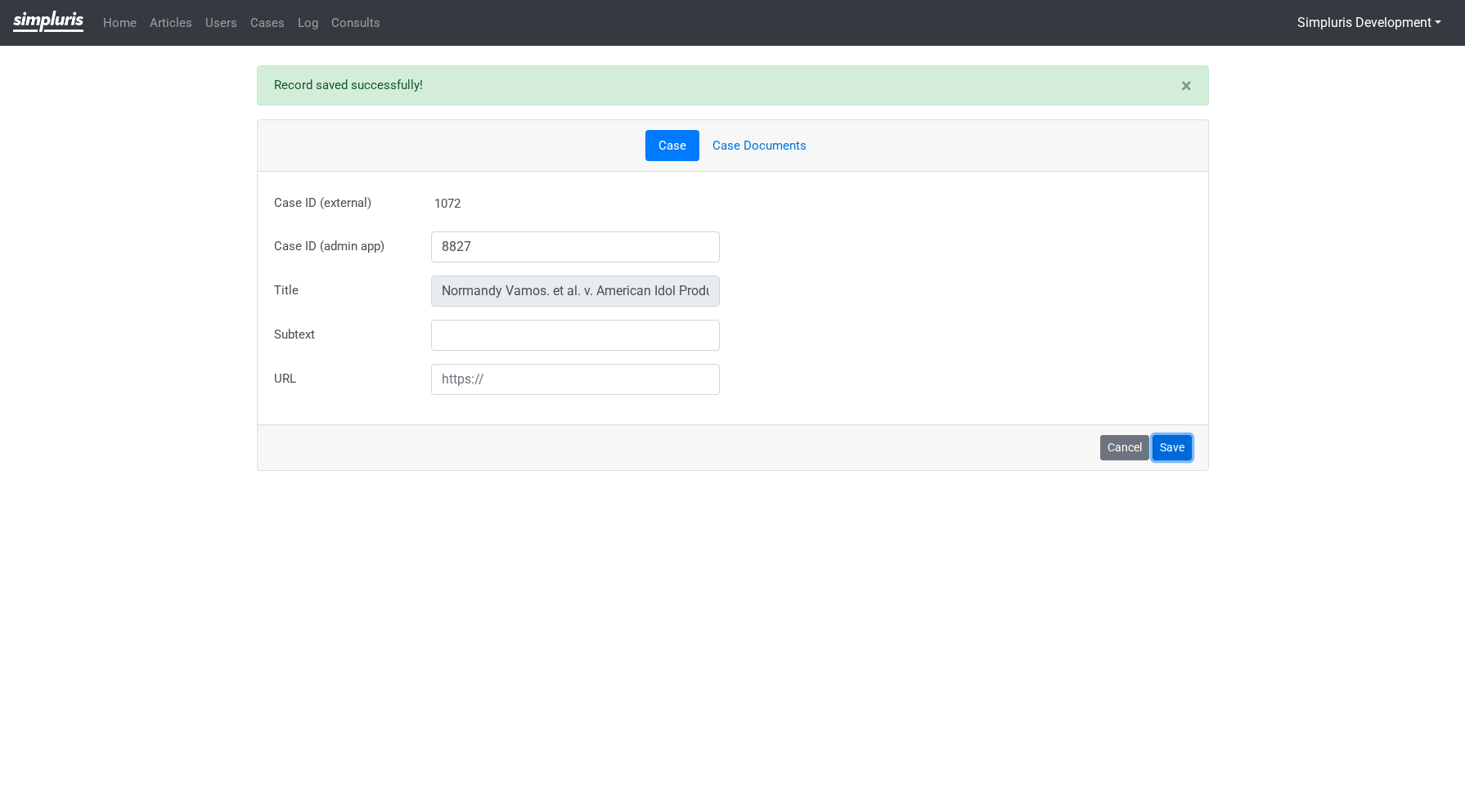
click at [1176, 443] on button "Save" at bounding box center [1172, 448] width 39 height 25
click at [780, 147] on link "Case Documents" at bounding box center [759, 146] width 120 height 32
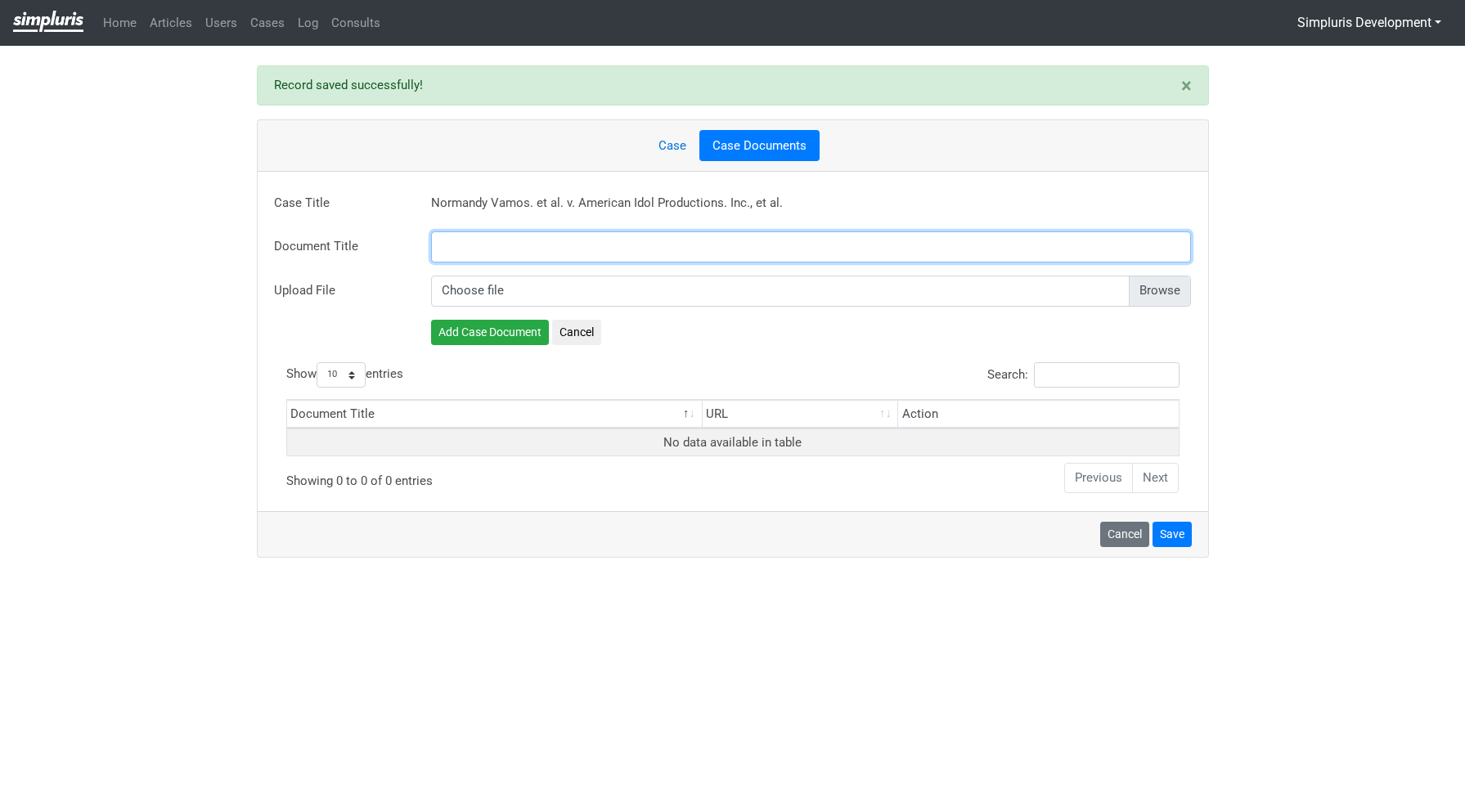
click at [513, 235] on input "text" at bounding box center [812, 247] width 761 height 31
paste input "Order Granting Preliminary Approval"
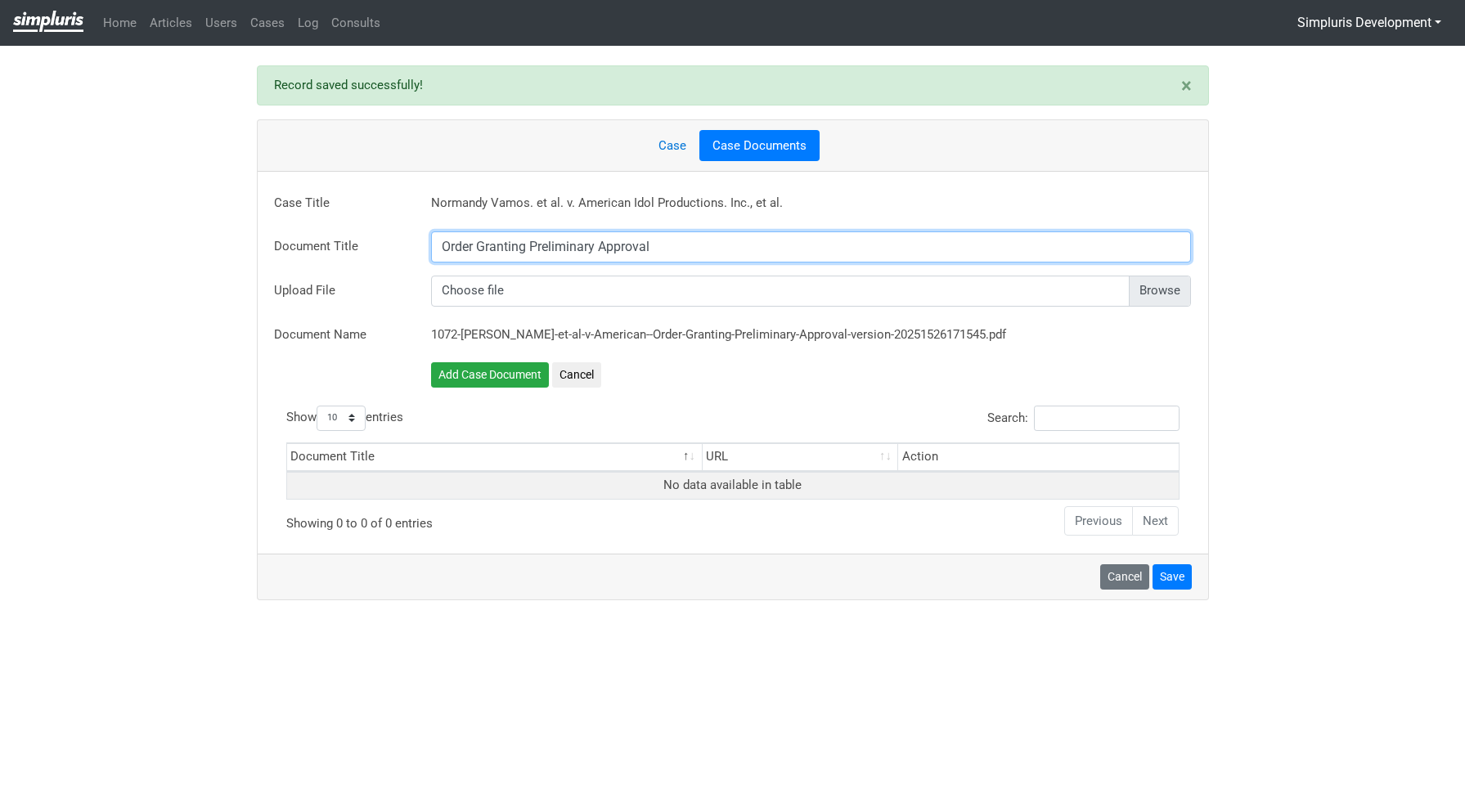
type input "Order Granting Preliminary Approval"
click at [1158, 291] on input "file" at bounding box center [812, 294] width 761 height 31
type input "C:\fakepath\Order Granting Preliminary Approval.pdf"
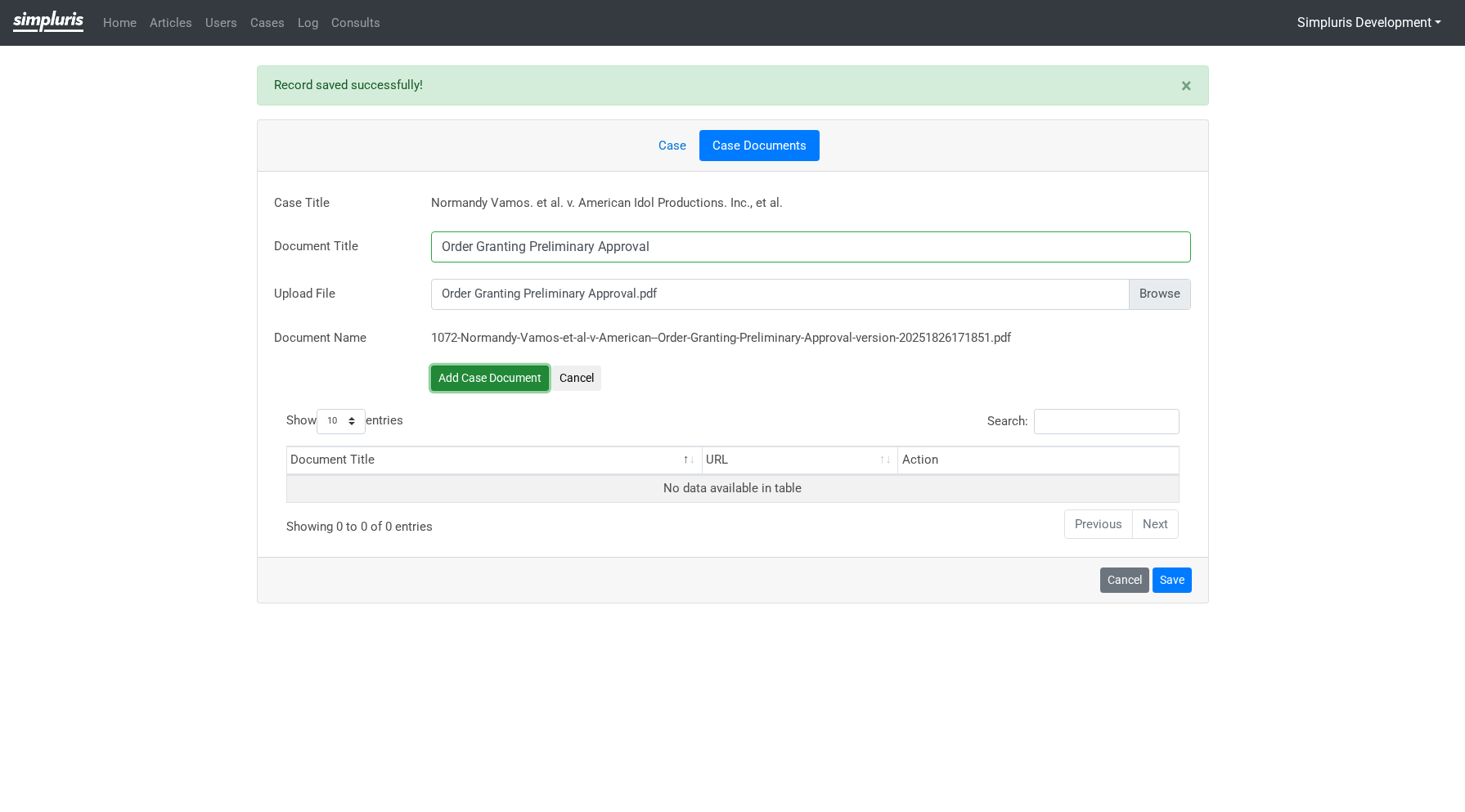
click at [512, 370] on button "Add Case Document" at bounding box center [490, 379] width 117 height 25
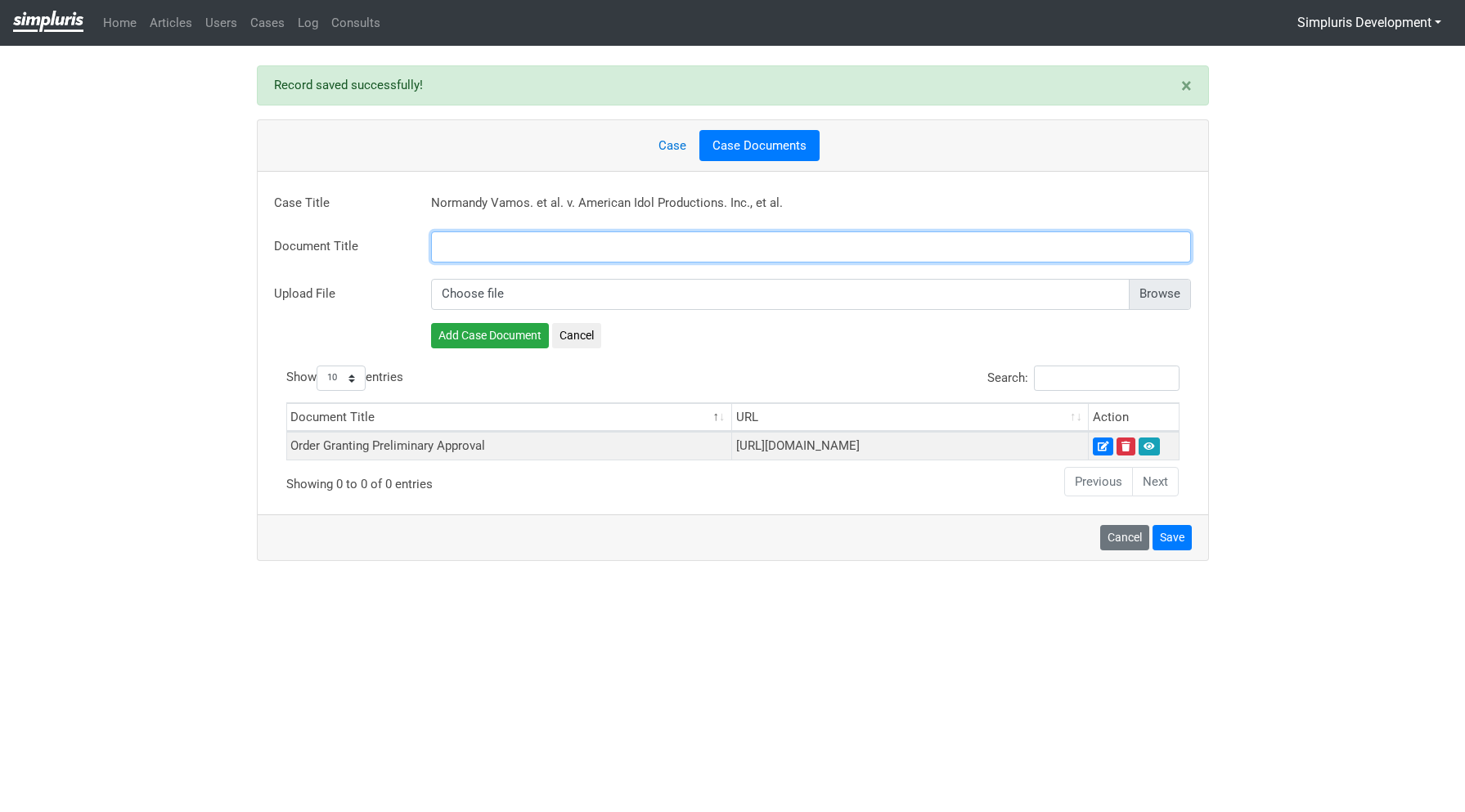
click at [566, 239] on input "text" at bounding box center [812, 247] width 761 height 31
paste input "Notice of Class Action Settlement"
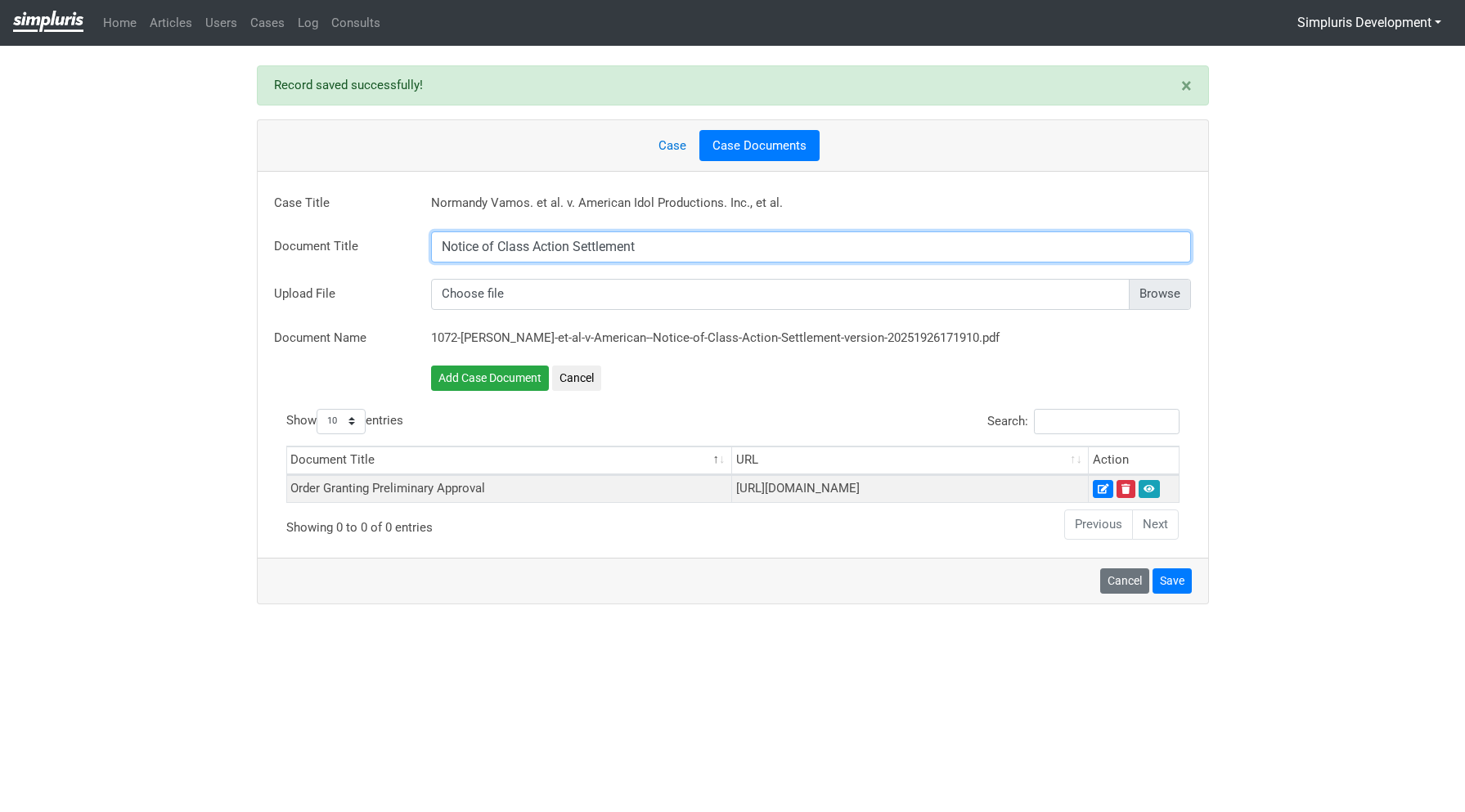
type input "Notice of Class Action Settlement"
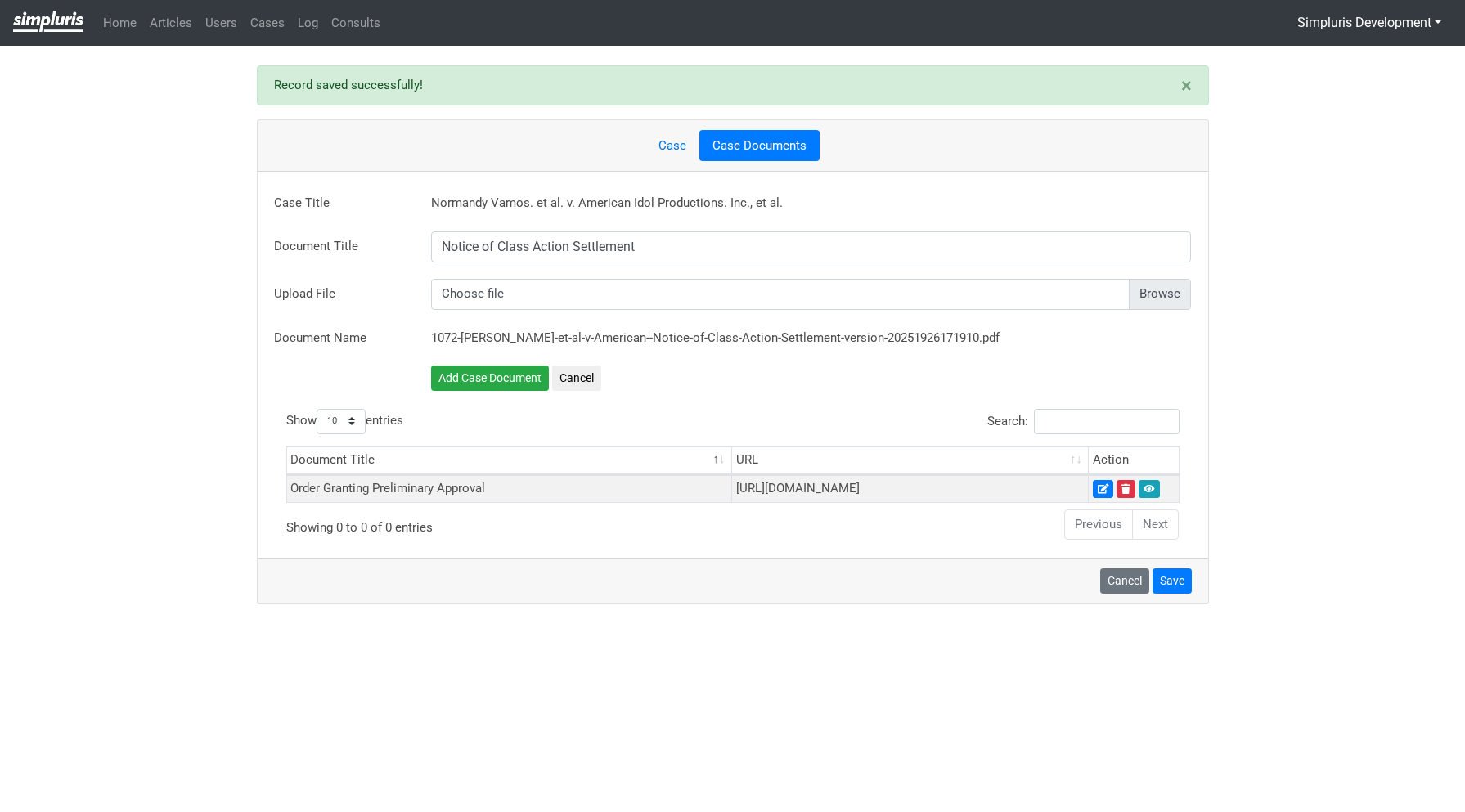
click at [1152, 299] on input "file" at bounding box center [812, 294] width 761 height 31
type input "C:\fakepath\Notice of Class Action Settlememt.pdf"
click at [498, 380] on button "Add Case Document" at bounding box center [490, 379] width 117 height 25
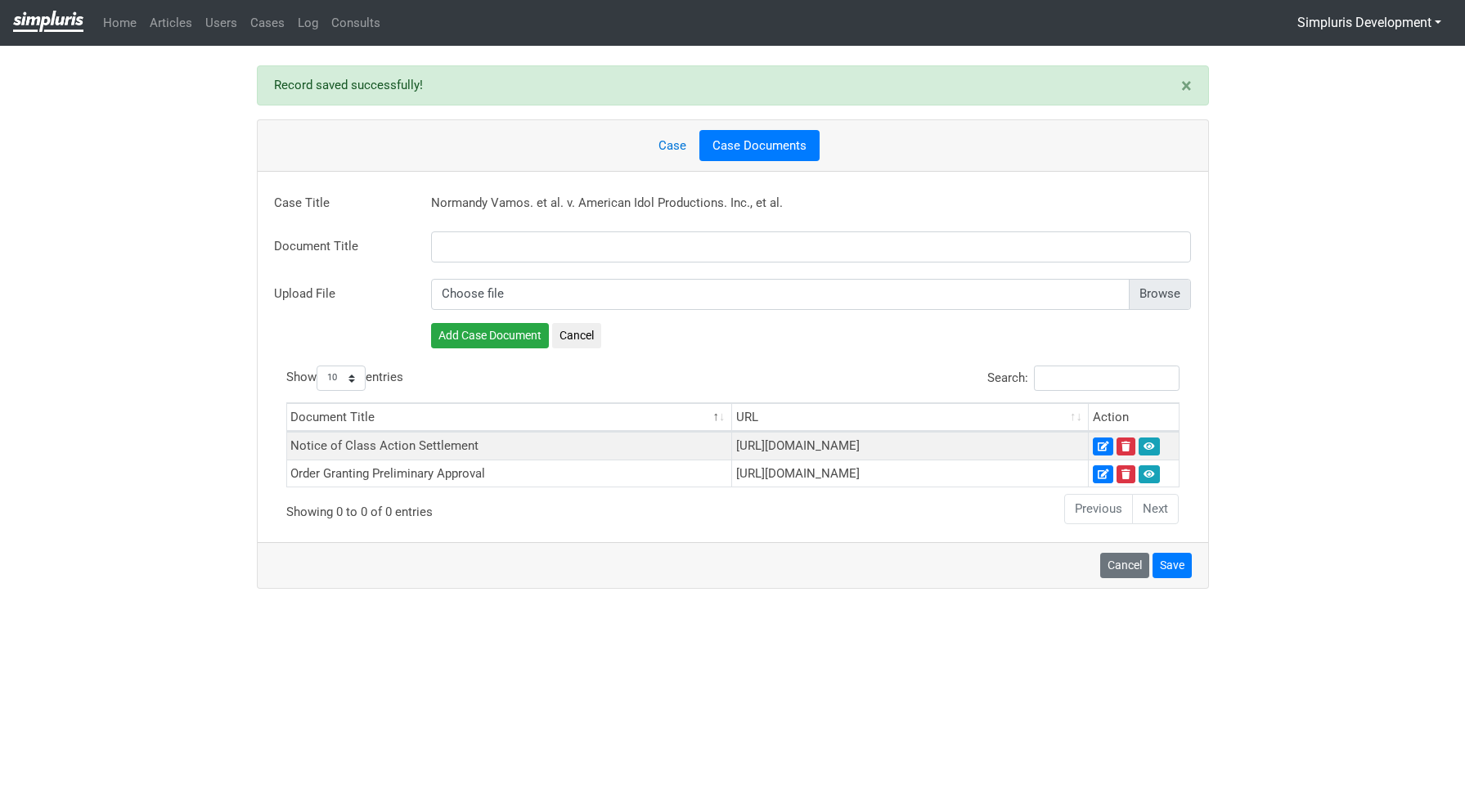
click at [1173, 289] on input "file" at bounding box center [812, 294] width 761 height 31
type input "C:\fakepath\Settlement Agreement.pdf"
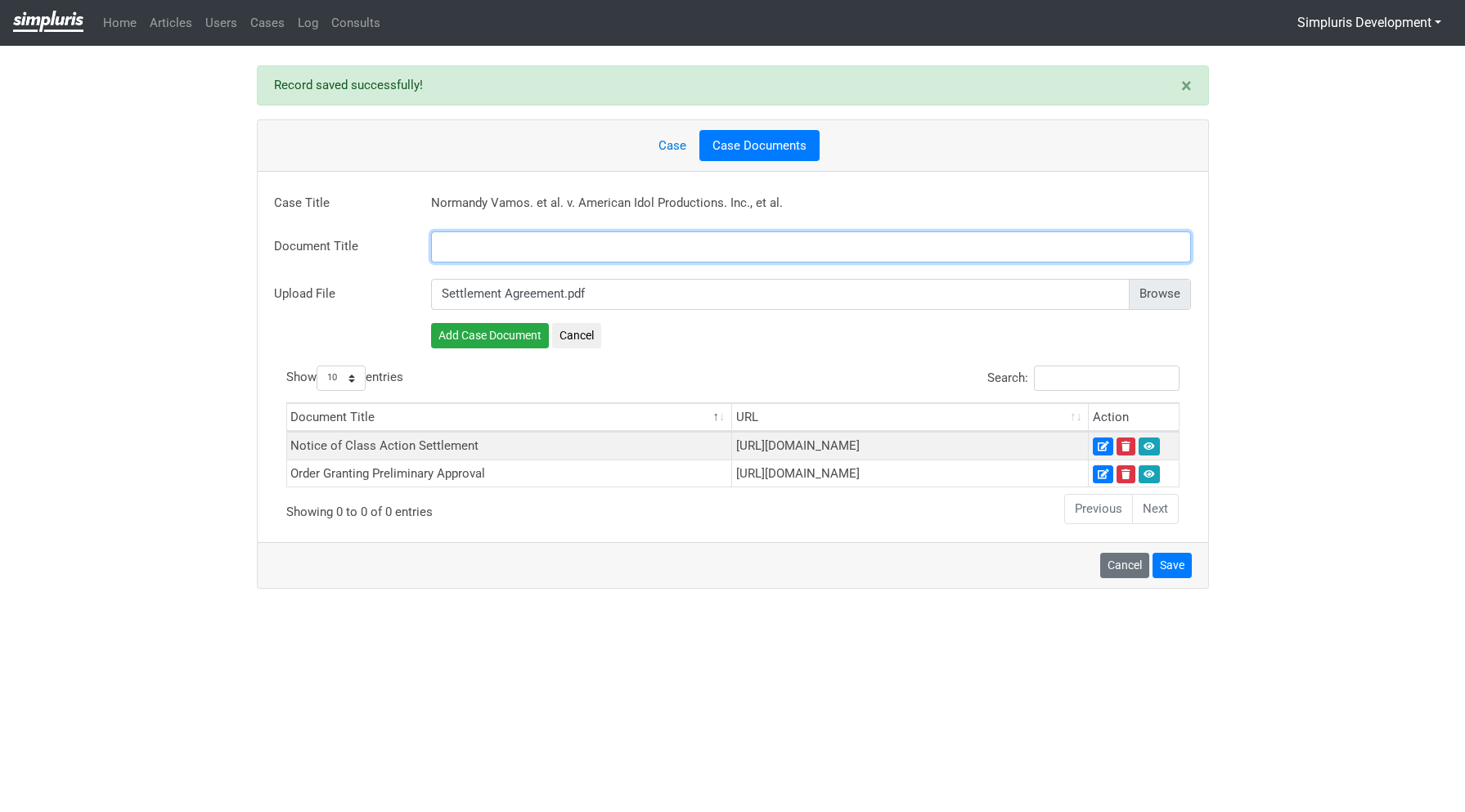
click at [504, 241] on input "text" at bounding box center [812, 247] width 761 height 31
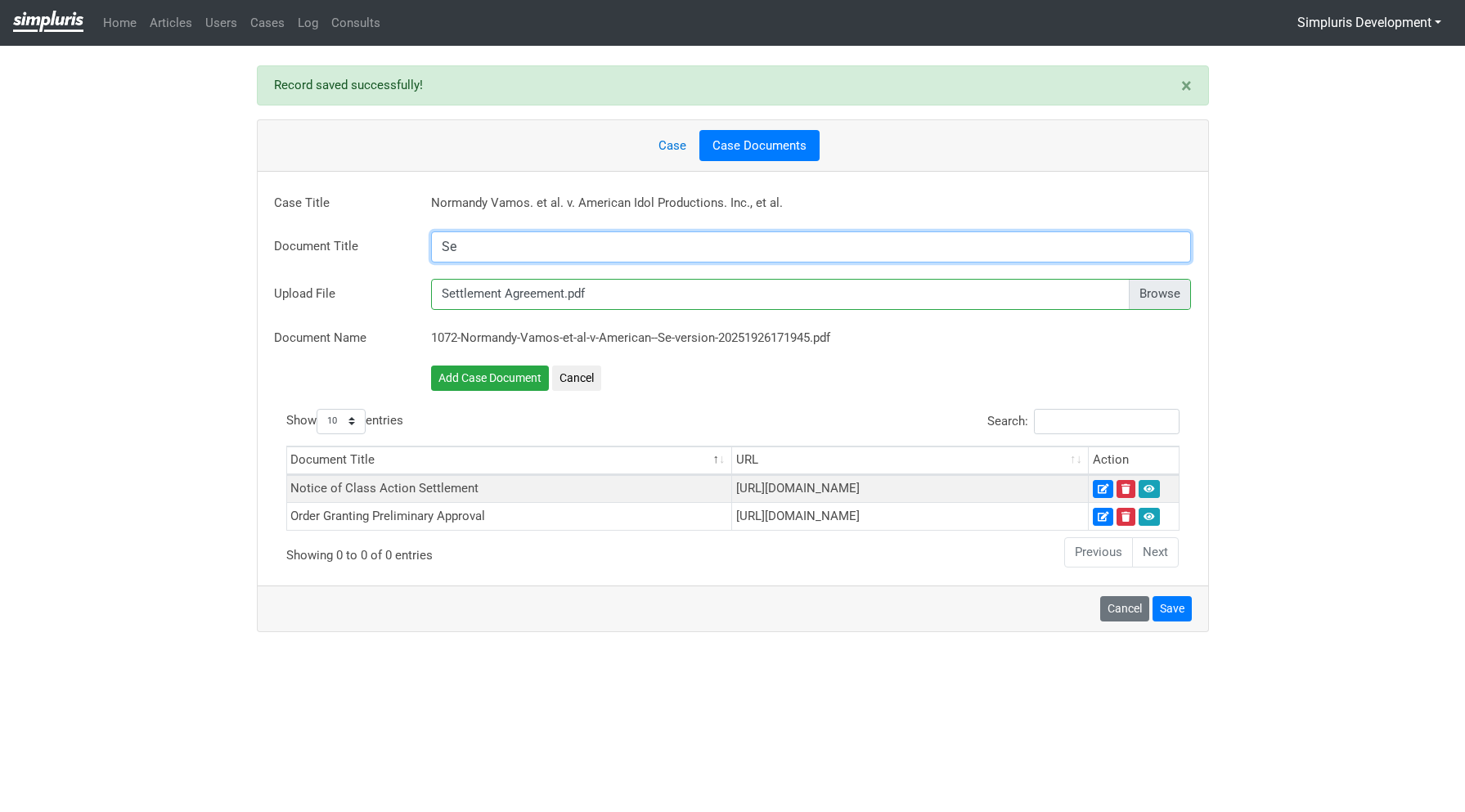
type input "Settlement Agreement"
click at [501, 376] on button "Add Case Document" at bounding box center [490, 379] width 117 height 25
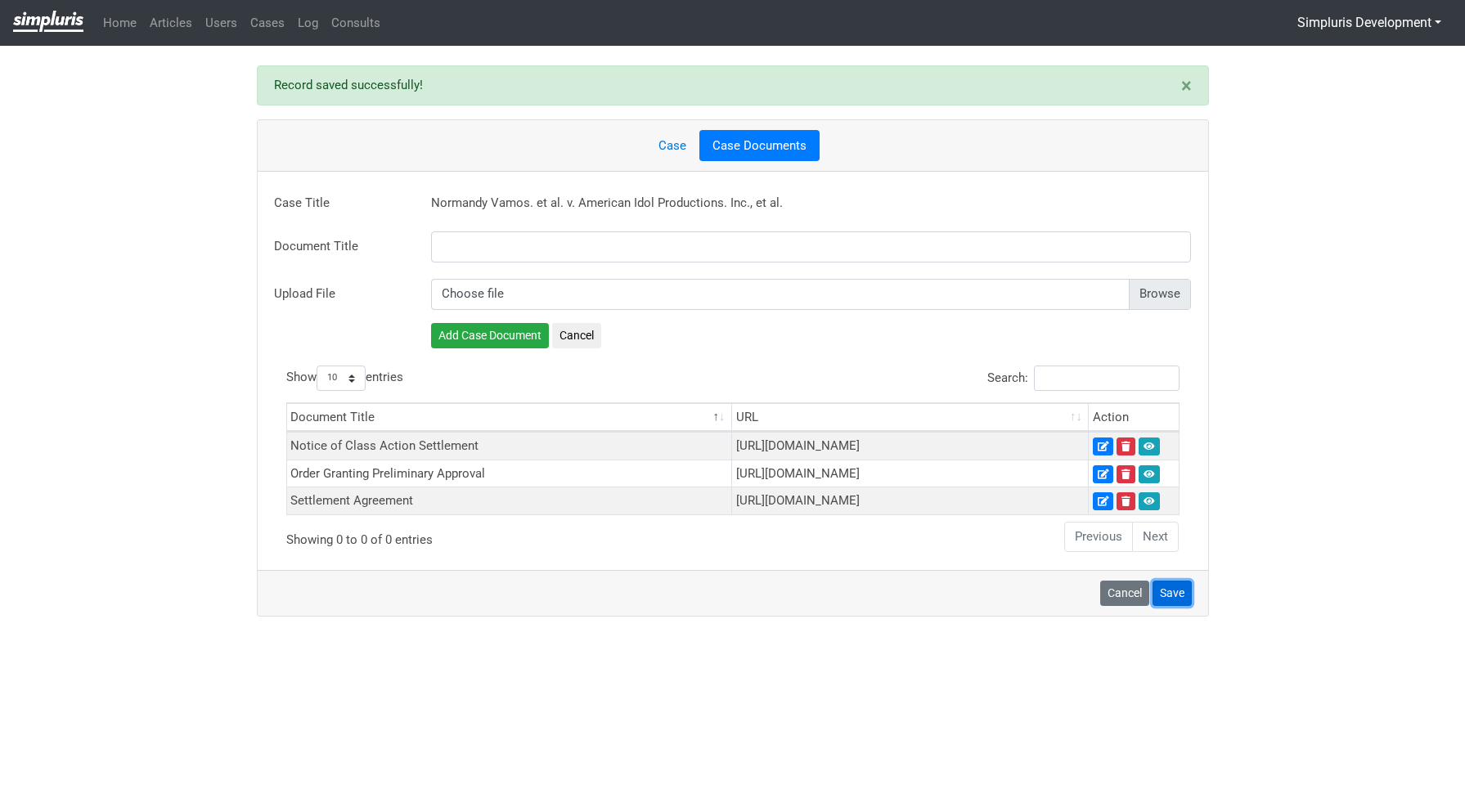
click at [1169, 606] on button "Save" at bounding box center [1172, 594] width 39 height 25
